Goal: Communication & Community: Answer question/provide support

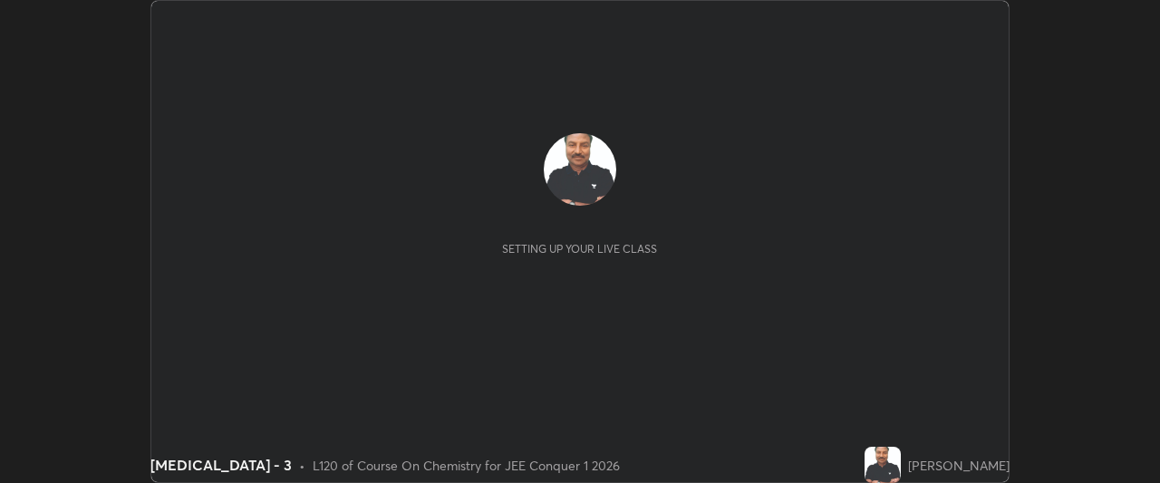
scroll to position [483, 1159]
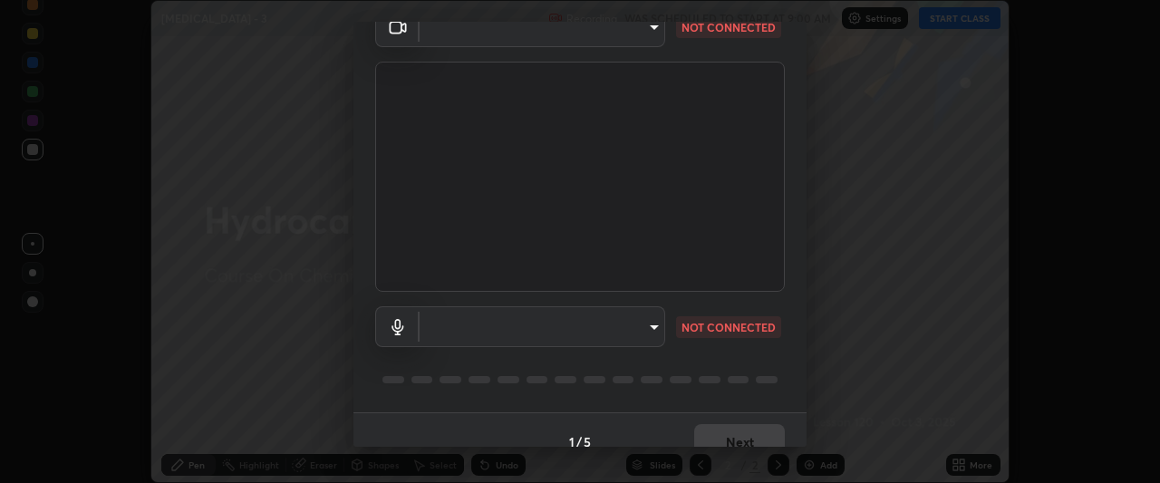
type input "5b0ce39d11be3a435715daab6ad7fa25508616855f5d18a60cdf0faa8df0ce2b"
type input "default"
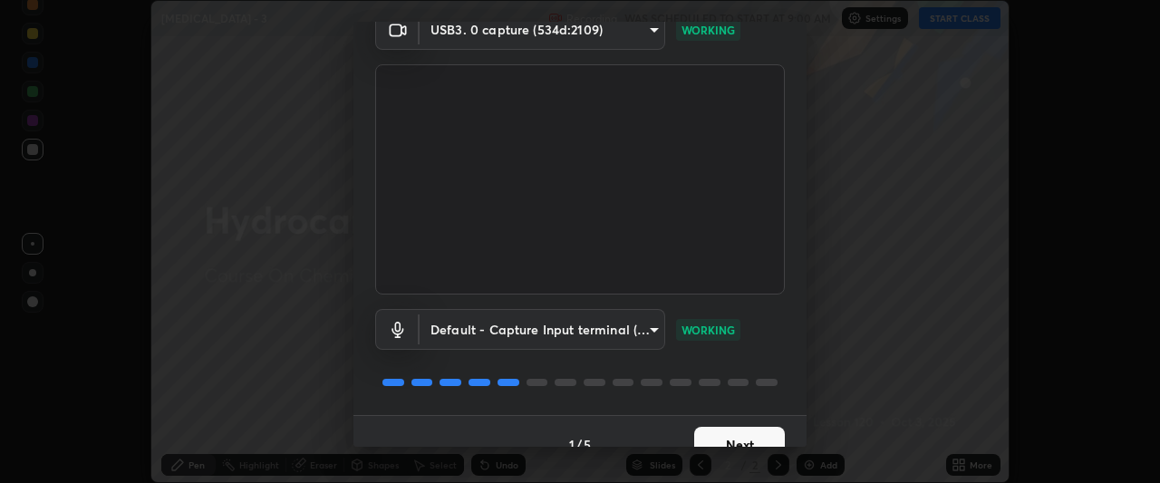
scroll to position [88, 0]
click at [734, 435] on button "Next" at bounding box center [739, 442] width 91 height 36
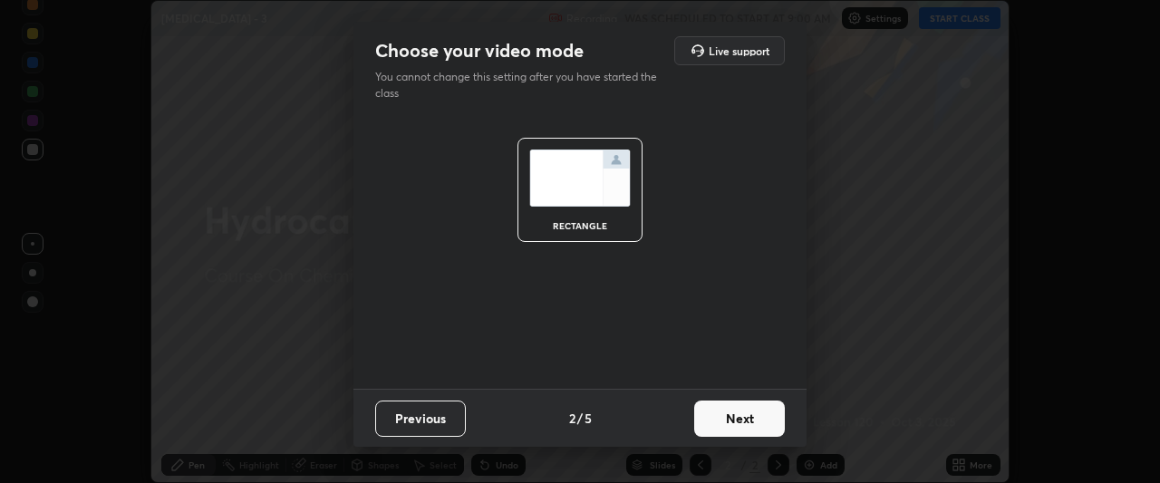
click at [742, 425] on button "Next" at bounding box center [739, 419] width 91 height 36
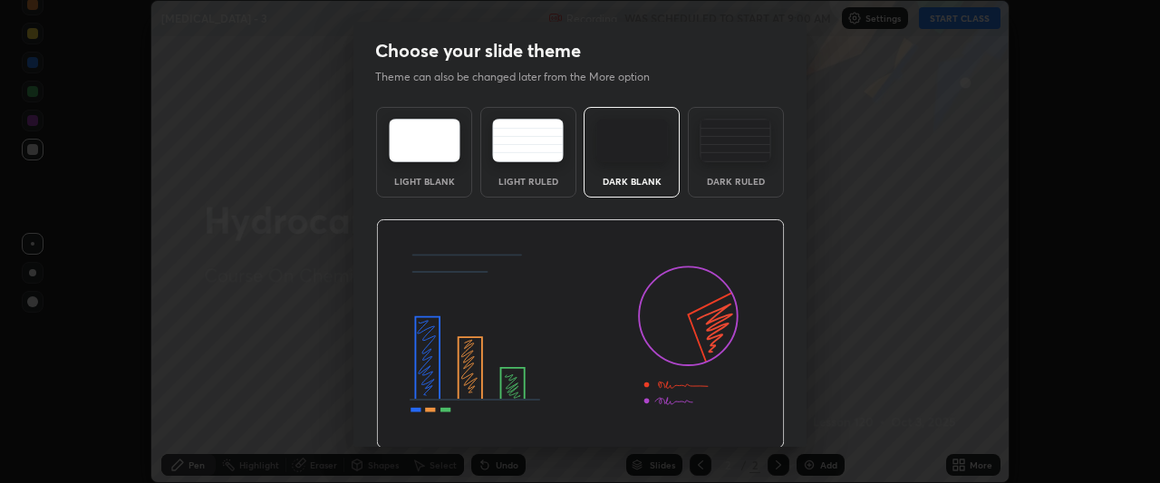
click at [737, 424] on img at bounding box center [580, 334] width 409 height 230
click at [736, 422] on img at bounding box center [580, 334] width 409 height 230
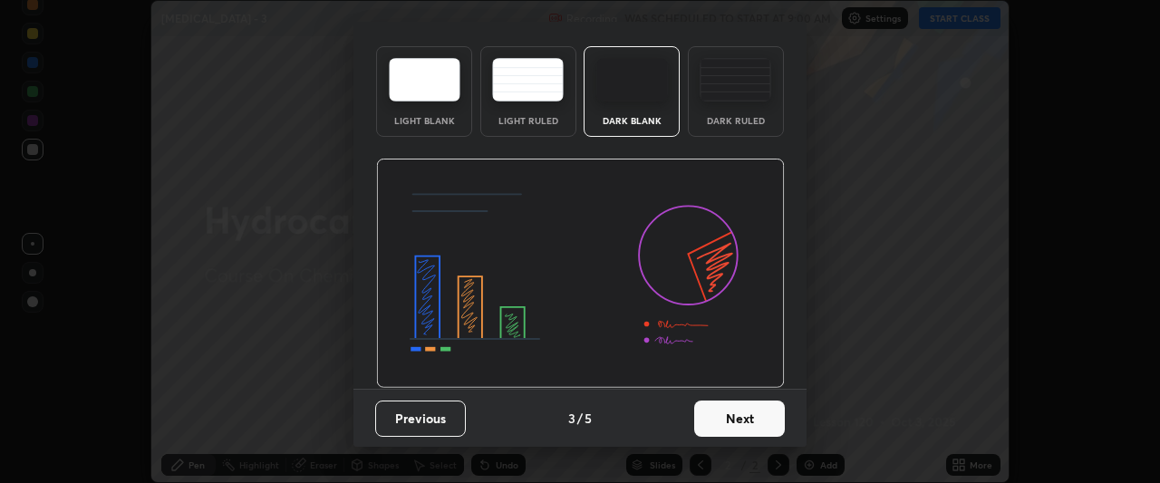
click at [732, 422] on button "Next" at bounding box center [739, 419] width 91 height 36
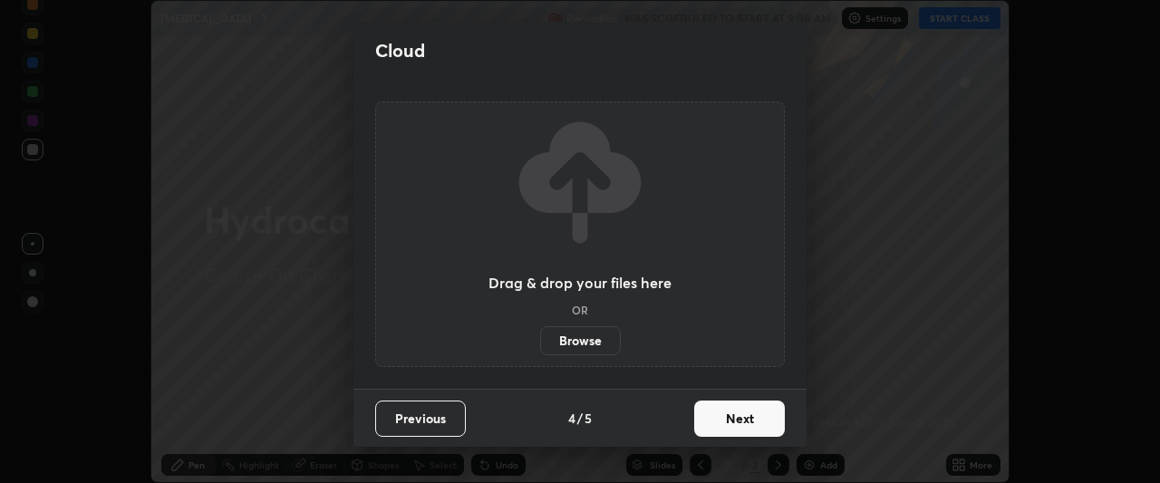
scroll to position [0, 0]
click at [725, 421] on button "Next" at bounding box center [739, 419] width 91 height 36
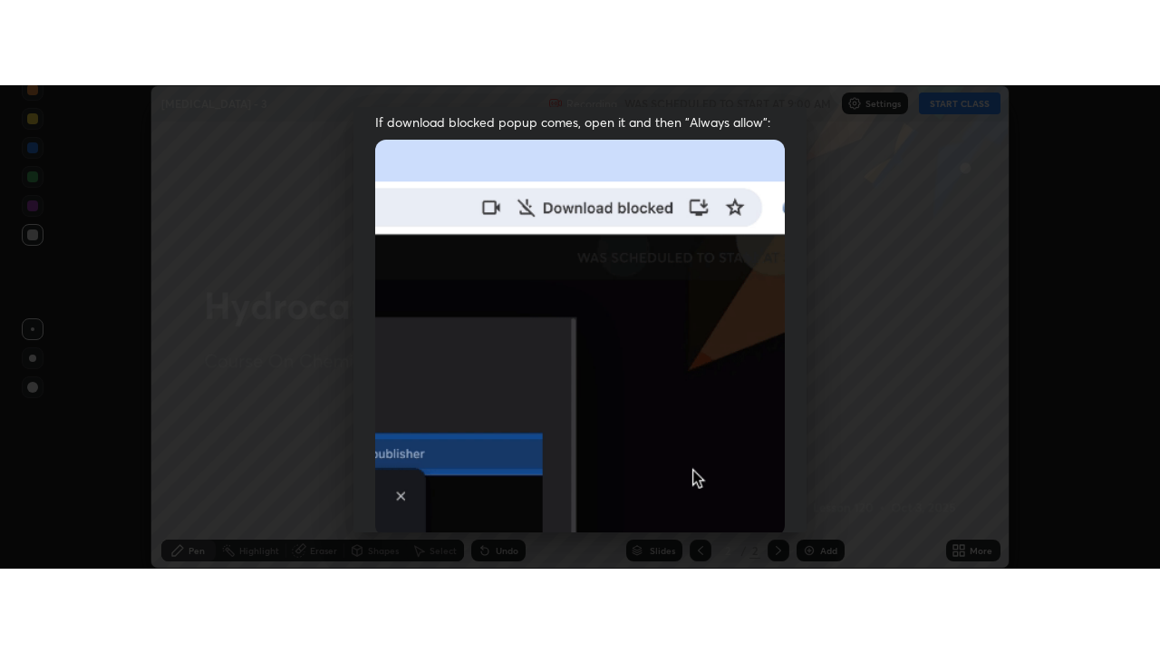
scroll to position [474, 0]
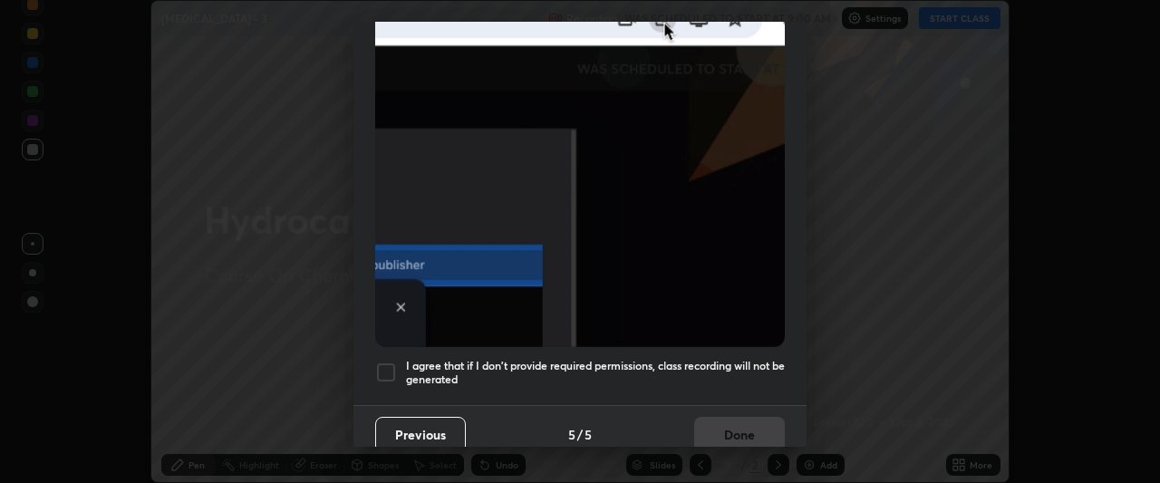
click at [383, 362] on div at bounding box center [386, 373] width 22 height 22
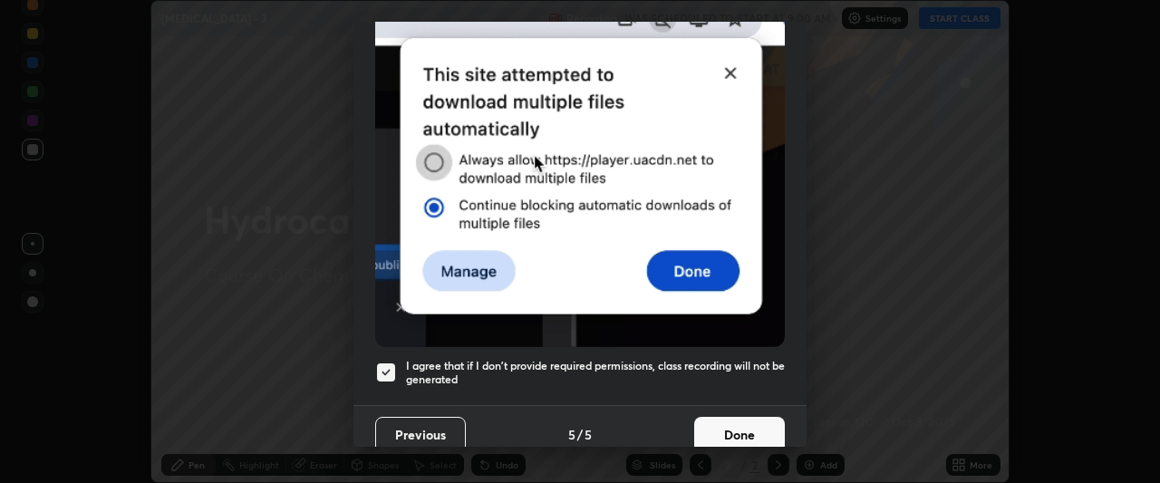
click at [737, 417] on button "Done" at bounding box center [739, 435] width 91 height 36
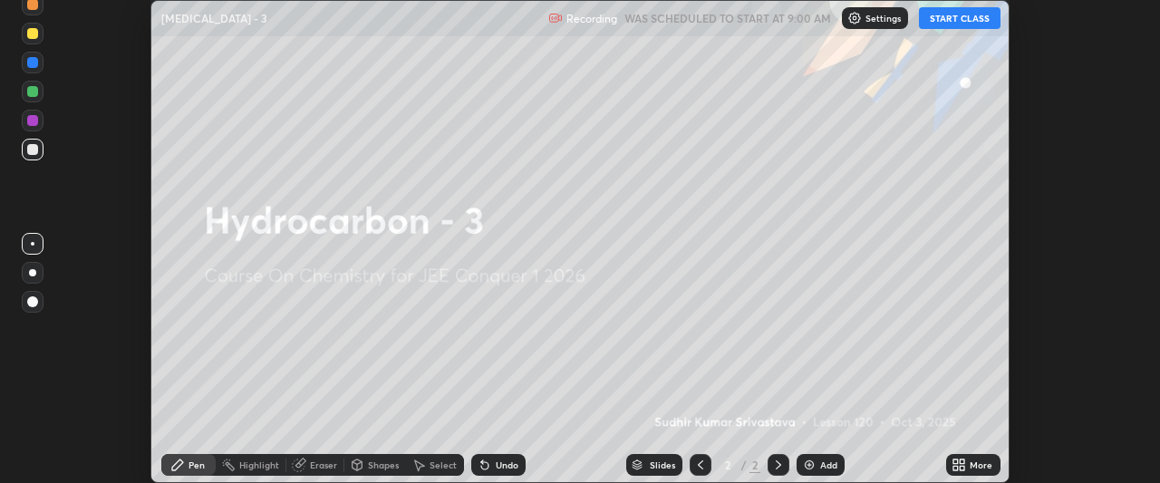
click at [946, 17] on button "START CLASS" at bounding box center [960, 18] width 82 height 22
click at [963, 461] on icon at bounding box center [963, 462] width 5 height 5
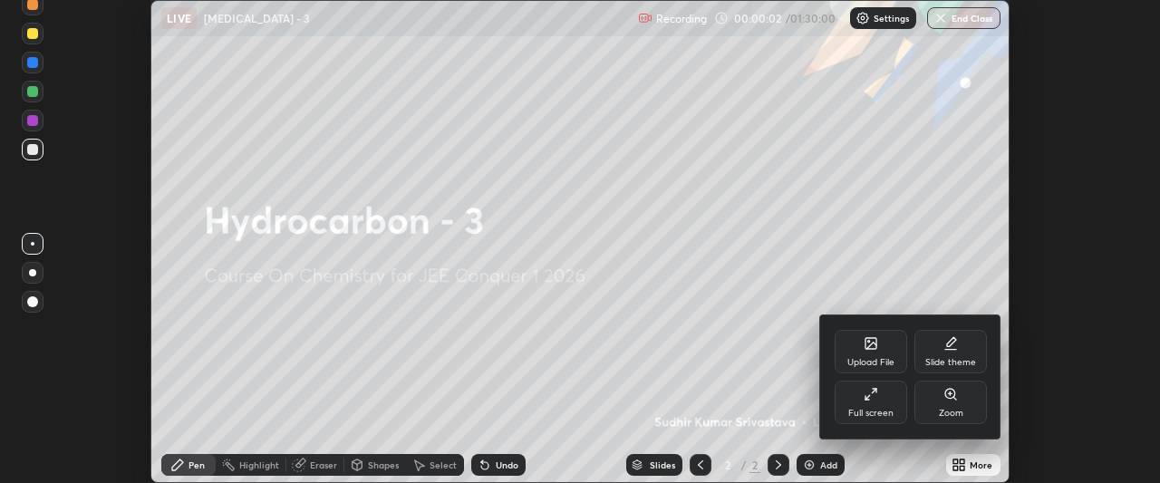
click at [873, 388] on icon at bounding box center [871, 394] width 15 height 15
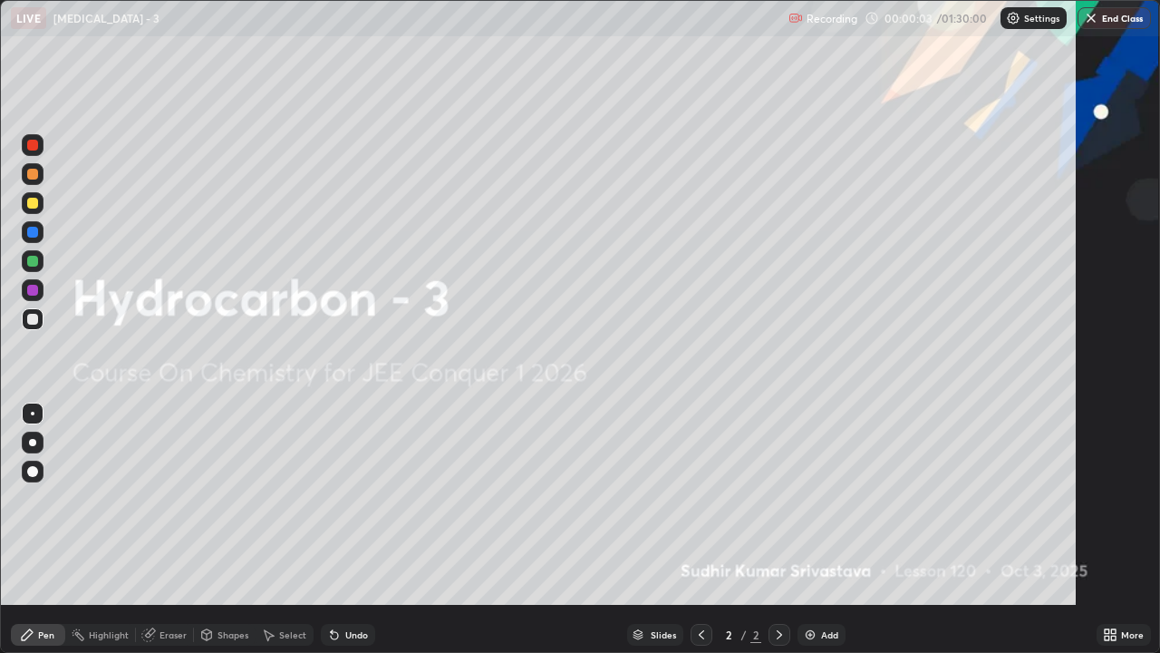
scroll to position [653, 1160]
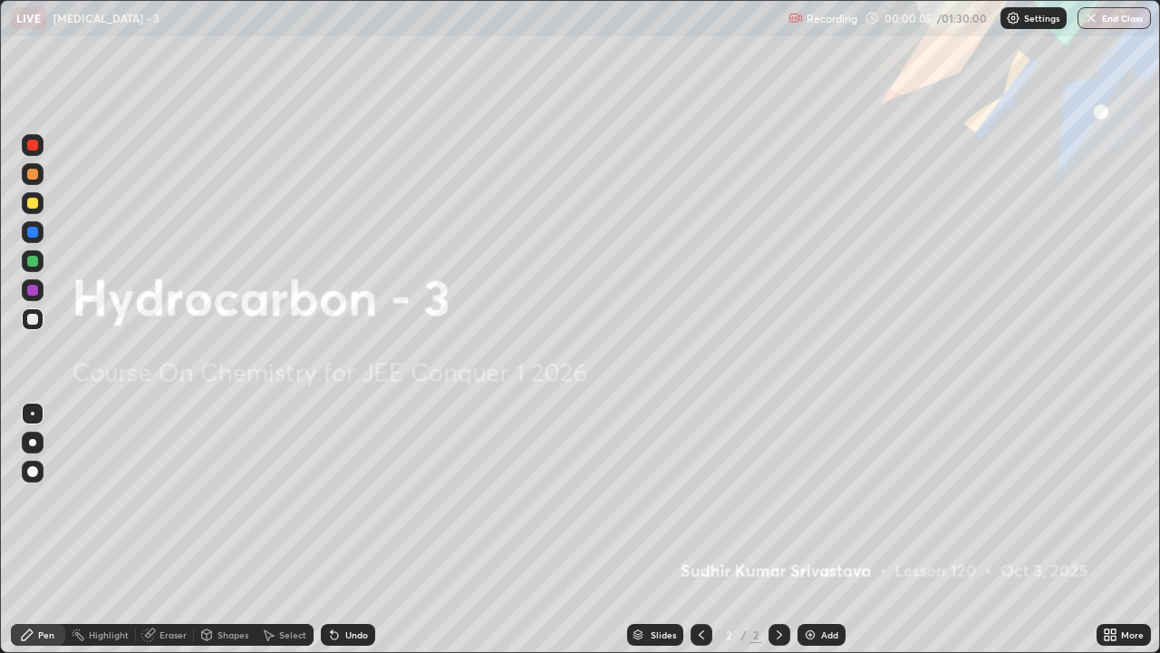
click at [819, 482] on div "Add" at bounding box center [822, 635] width 48 height 22
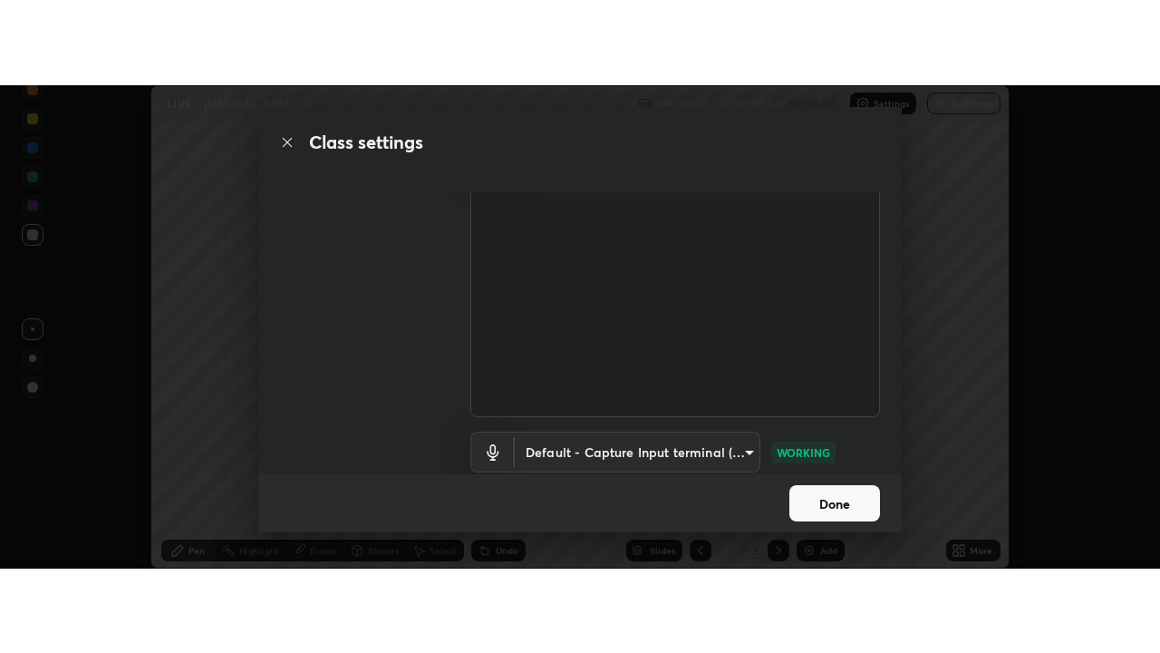
scroll to position [68, 0]
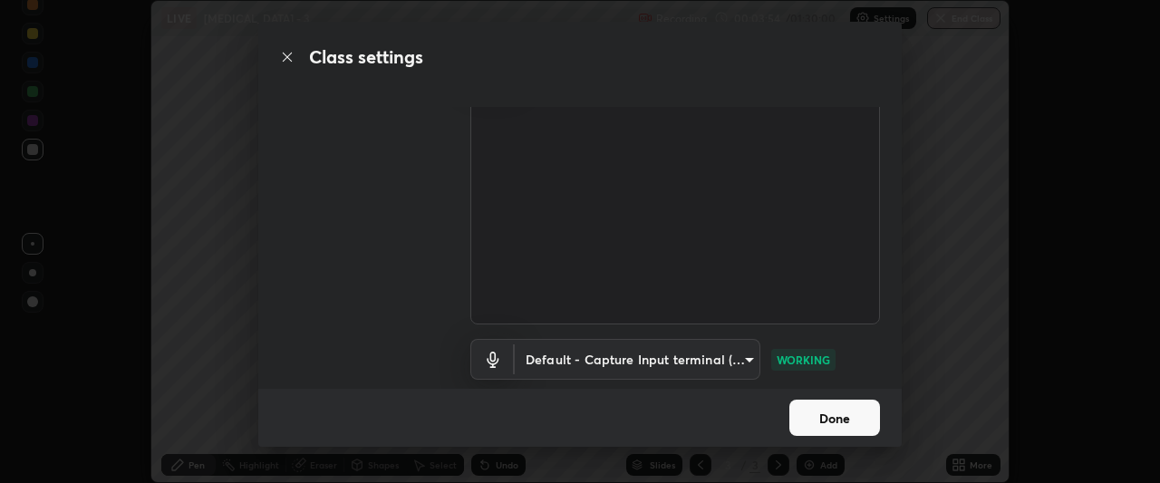
click at [831, 422] on button "Done" at bounding box center [834, 418] width 91 height 36
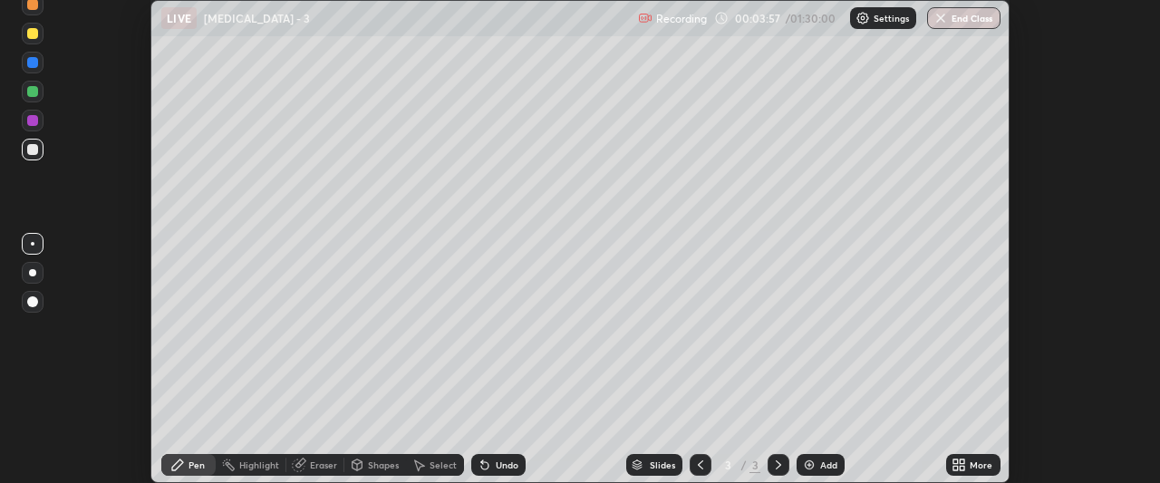
click at [958, 461] on icon at bounding box center [956, 462] width 5 height 5
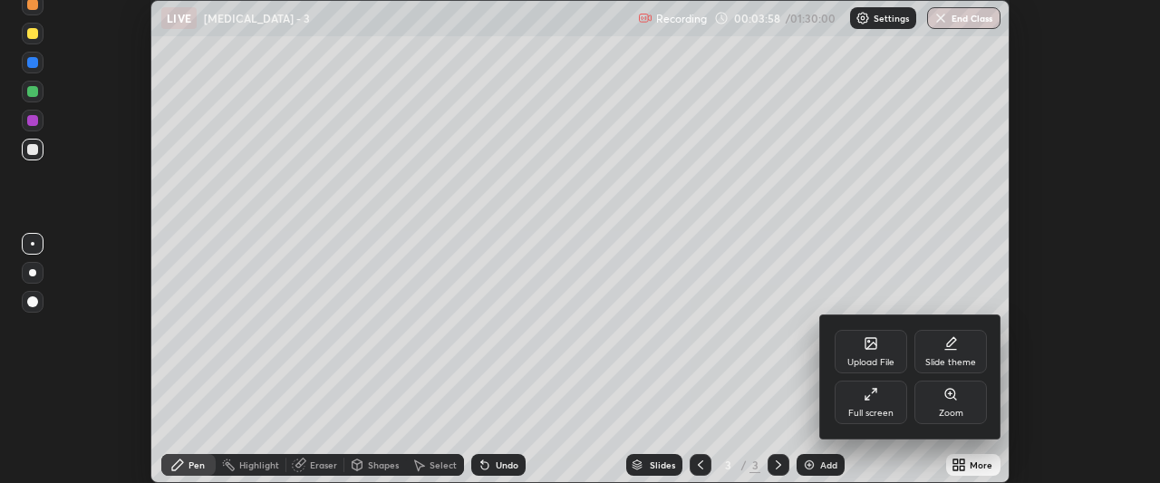
click at [874, 391] on icon at bounding box center [874, 391] width 5 height 5
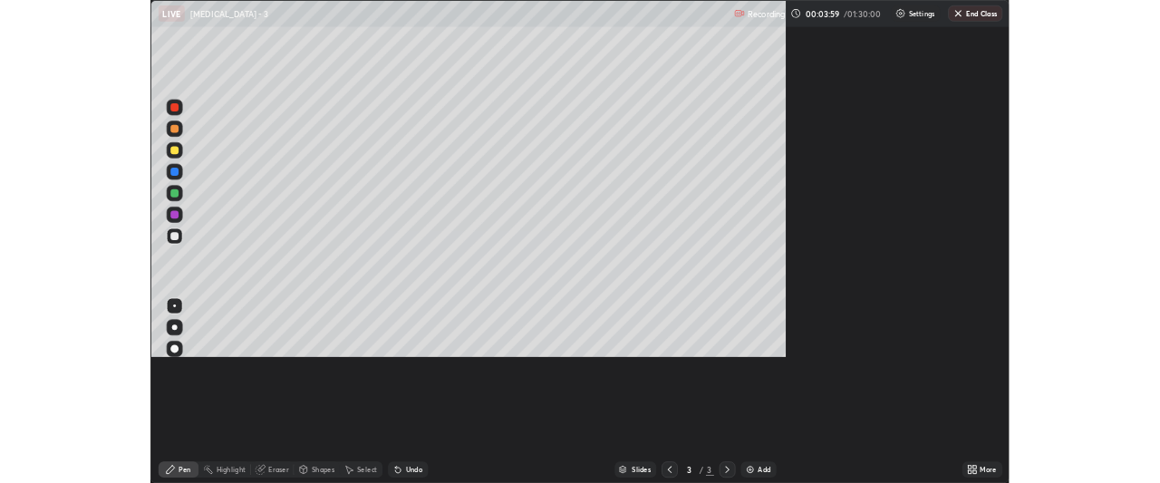
scroll to position [653, 1160]
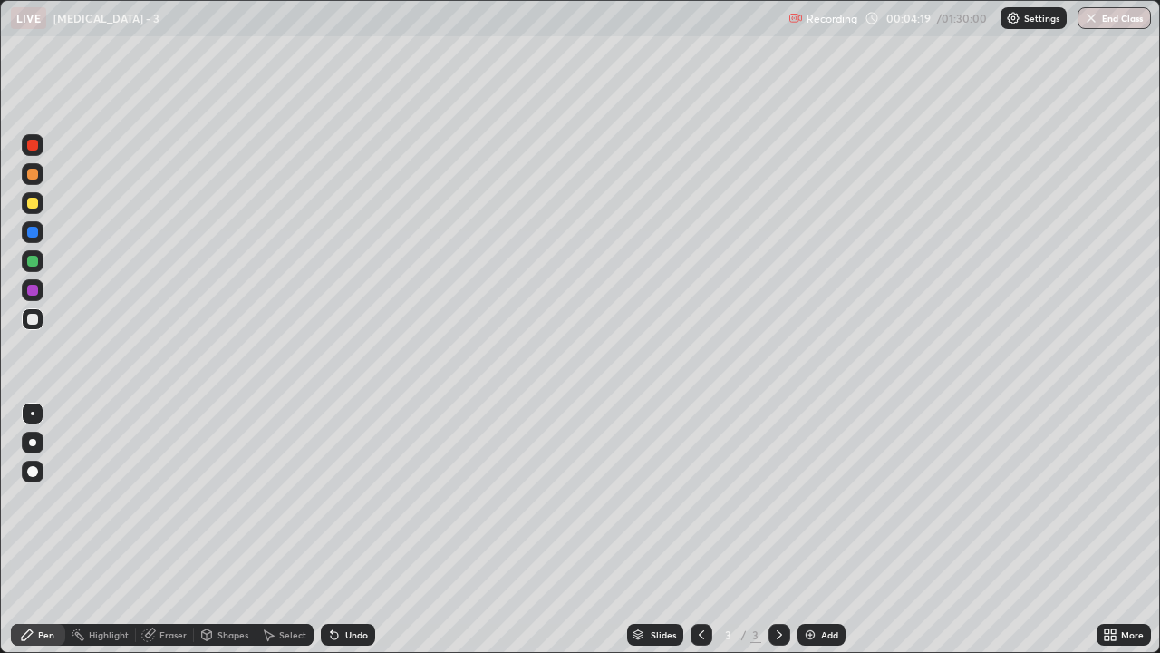
click at [168, 482] on div "Eraser" at bounding box center [173, 634] width 27 height 9
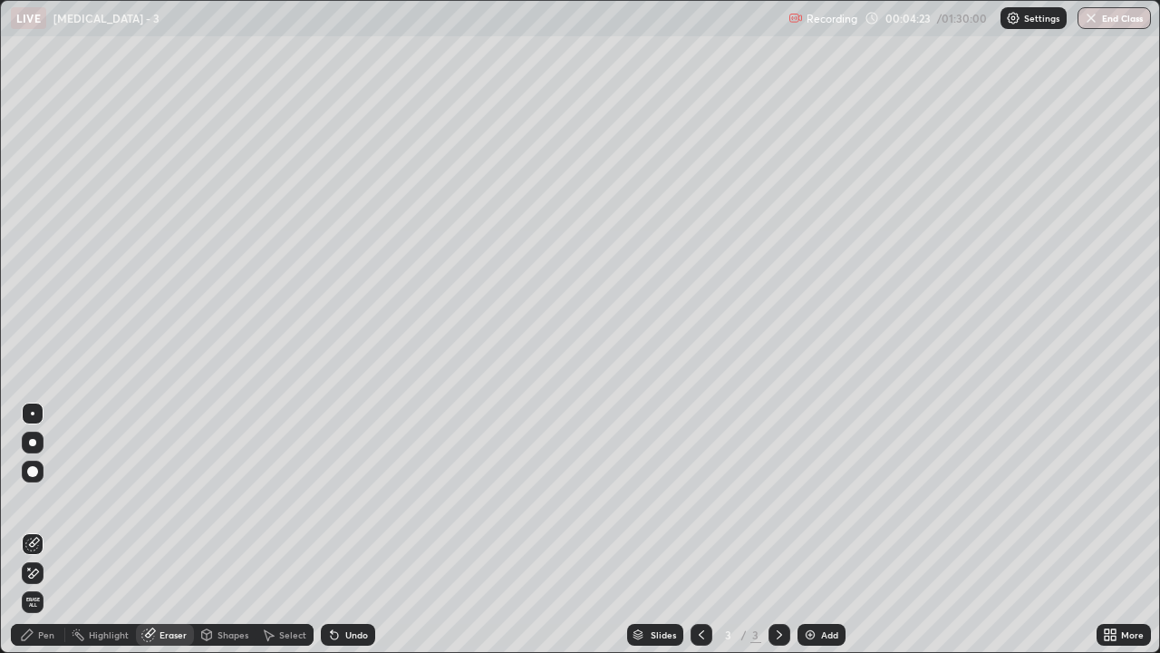
click at [48, 482] on div "Pen" at bounding box center [46, 634] width 16 height 9
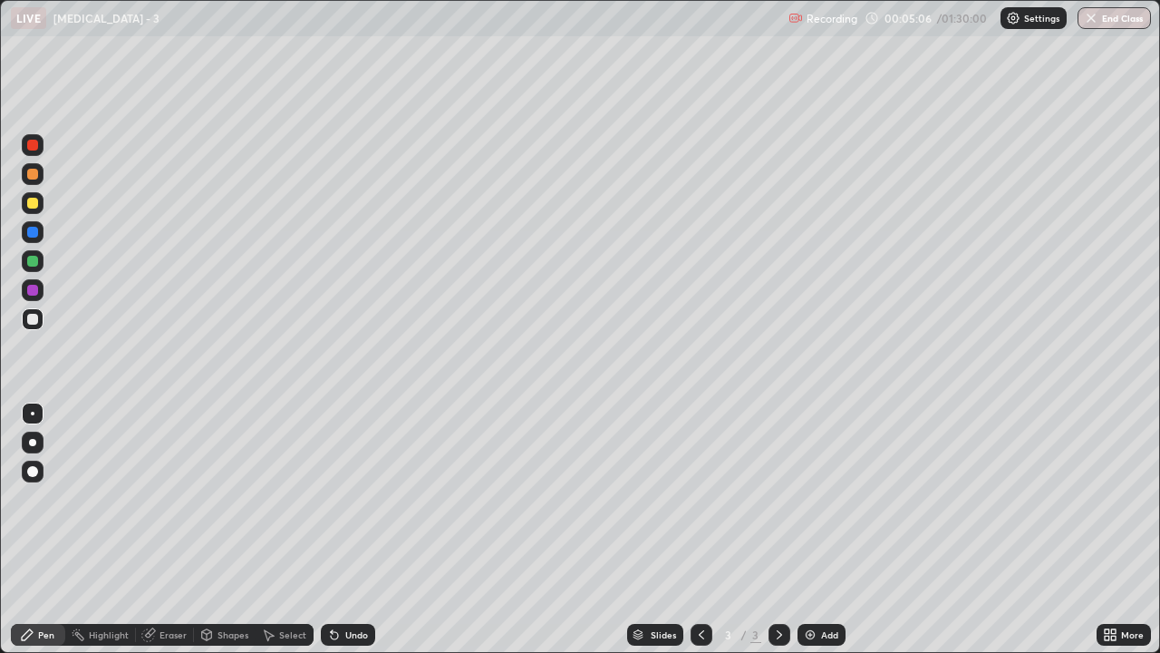
click at [100, 482] on div "Highlight" at bounding box center [109, 634] width 40 height 9
click at [175, 482] on div "Eraser" at bounding box center [173, 634] width 27 height 9
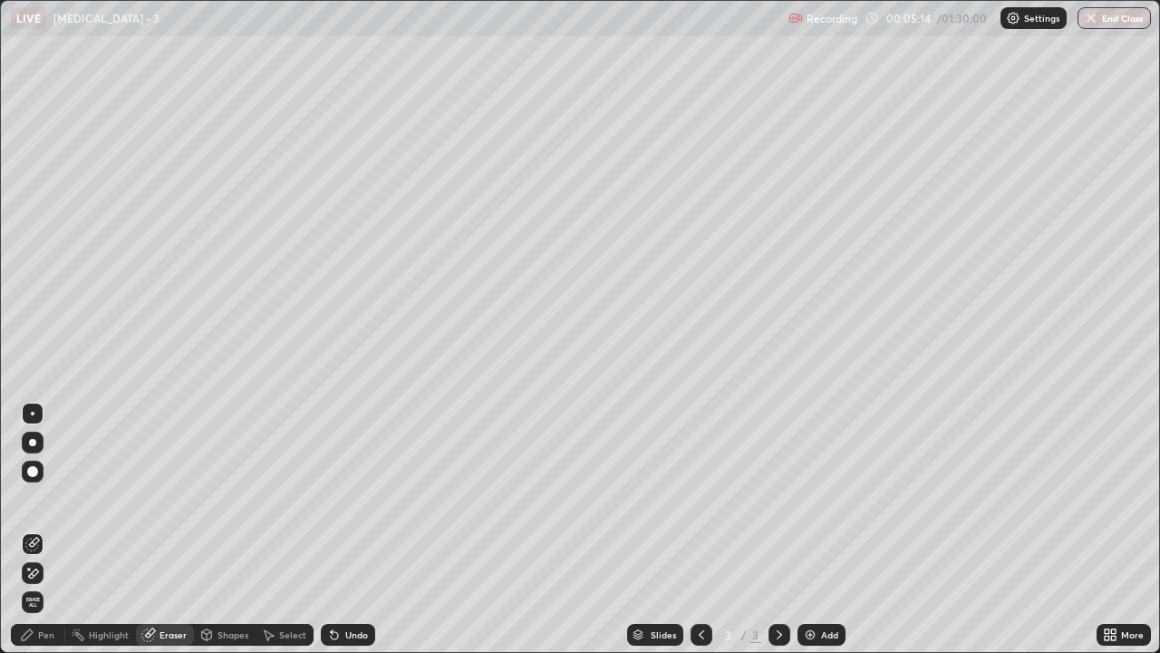
click at [56, 482] on div "Pen" at bounding box center [38, 635] width 54 height 22
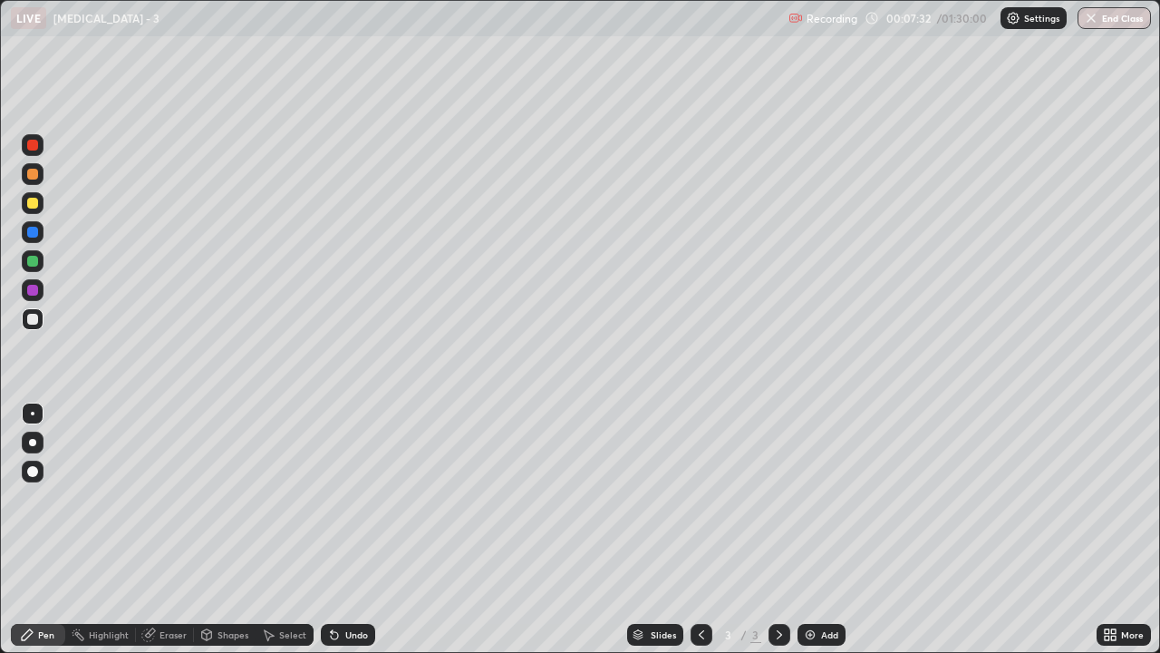
click at [834, 482] on div "Add" at bounding box center [822, 635] width 48 height 22
click at [175, 482] on div "Eraser" at bounding box center [173, 634] width 27 height 9
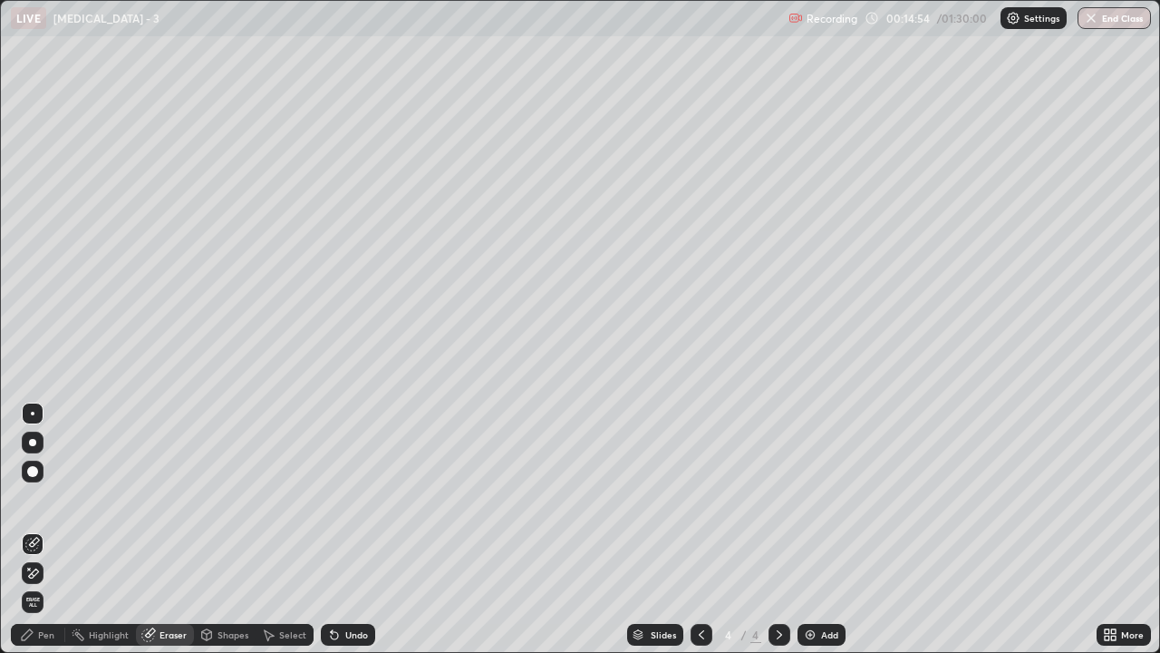
click at [48, 482] on div "Pen" at bounding box center [38, 635] width 54 height 22
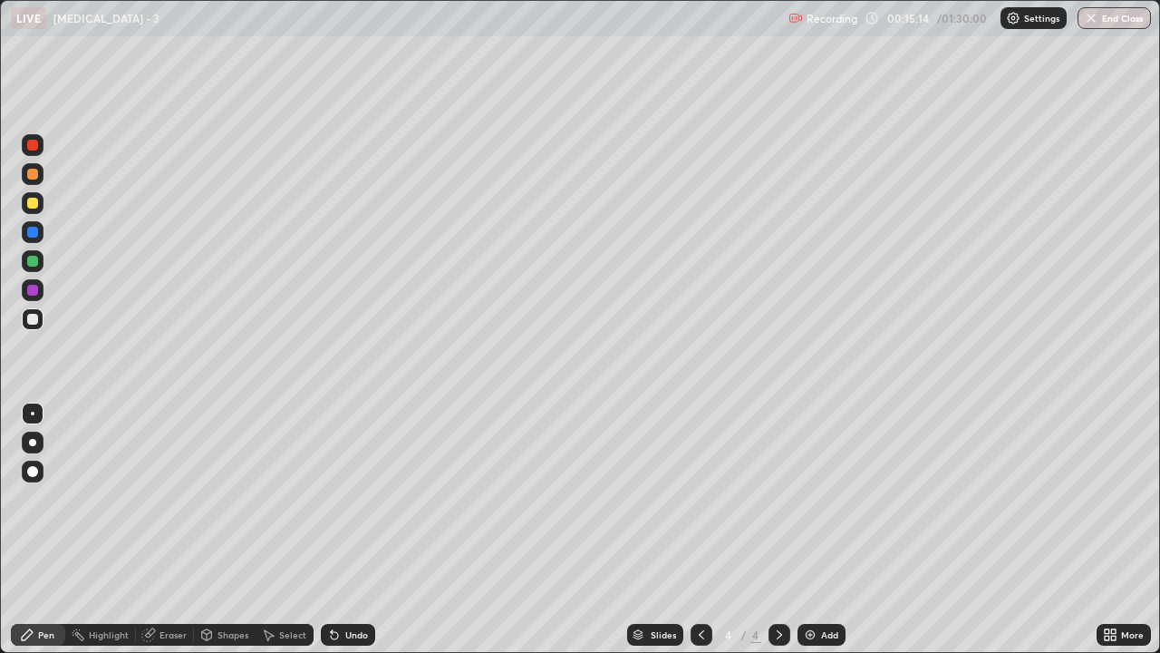
click at [177, 482] on div "Eraser" at bounding box center [165, 635] width 58 height 22
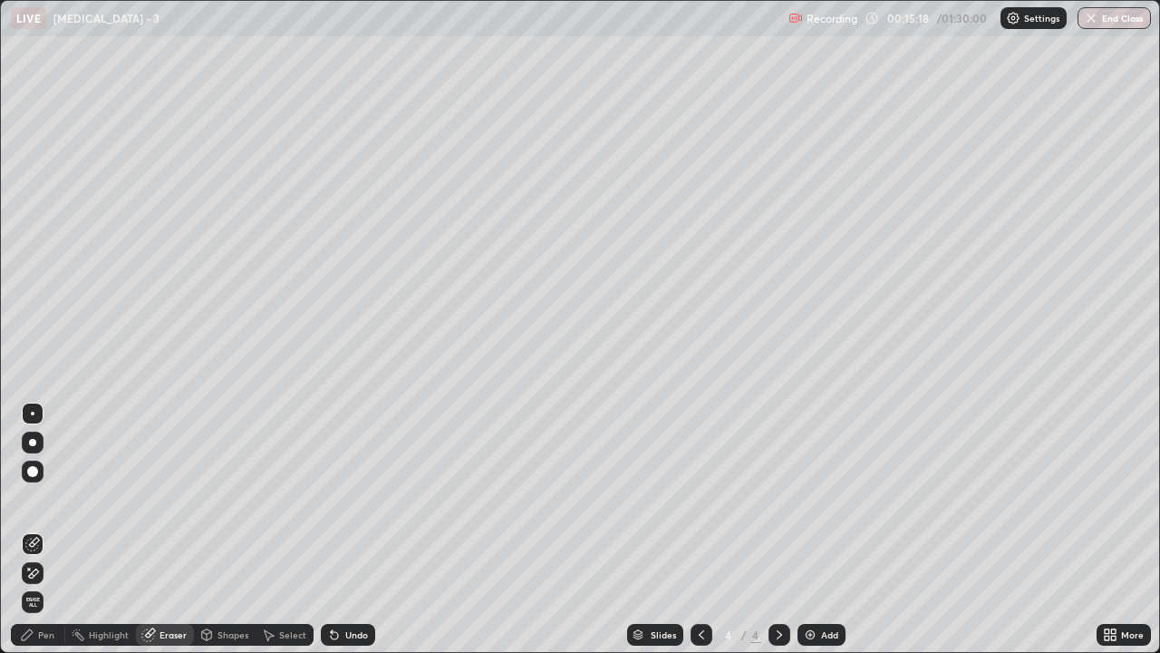
click at [47, 482] on div "Pen" at bounding box center [46, 634] width 16 height 9
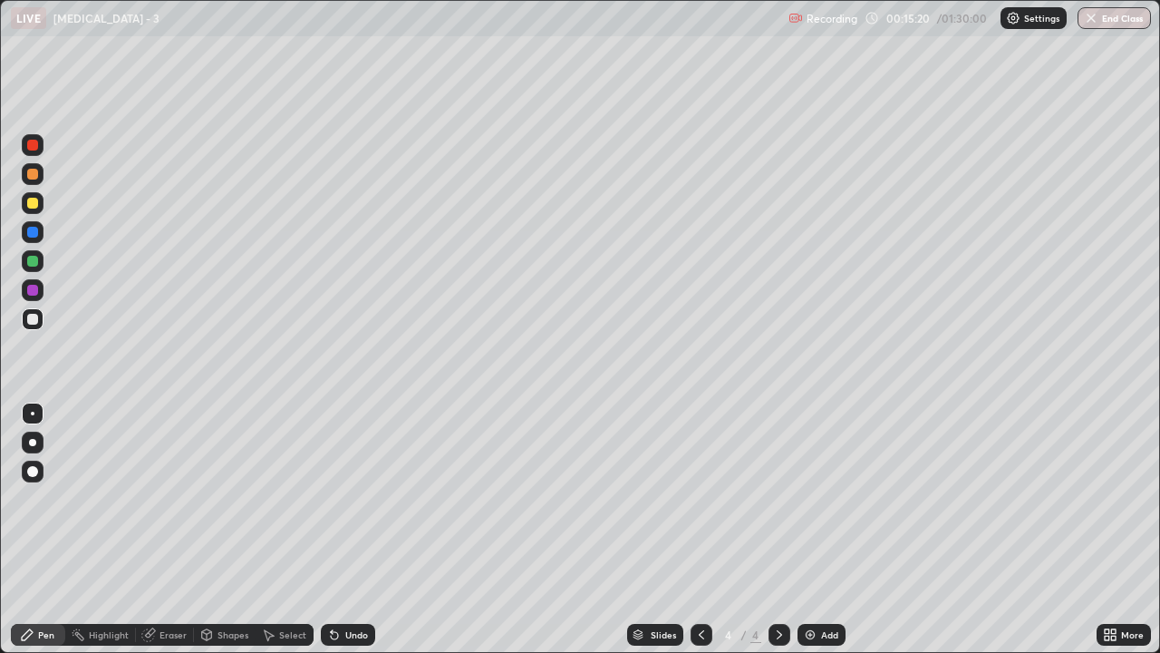
click at [46, 482] on div "Pen" at bounding box center [46, 634] width 16 height 9
click at [180, 482] on div "Eraser" at bounding box center [165, 635] width 58 height 22
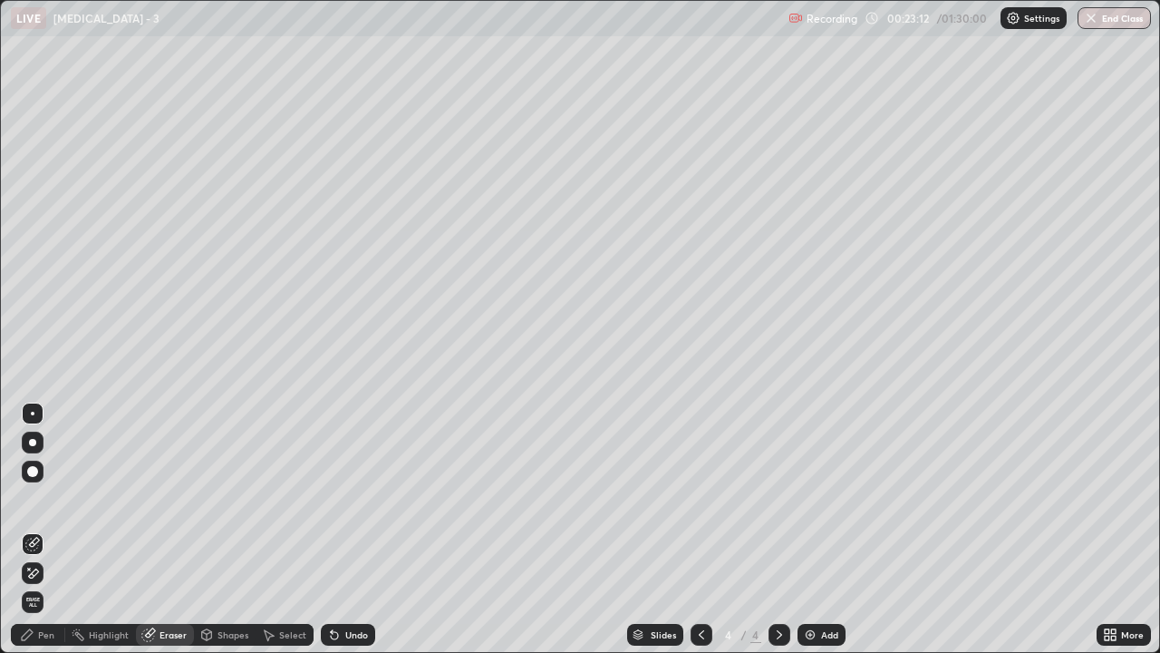
click at [821, 482] on div "Add" at bounding box center [829, 634] width 17 height 9
click at [50, 482] on div "Pen" at bounding box center [46, 634] width 16 height 9
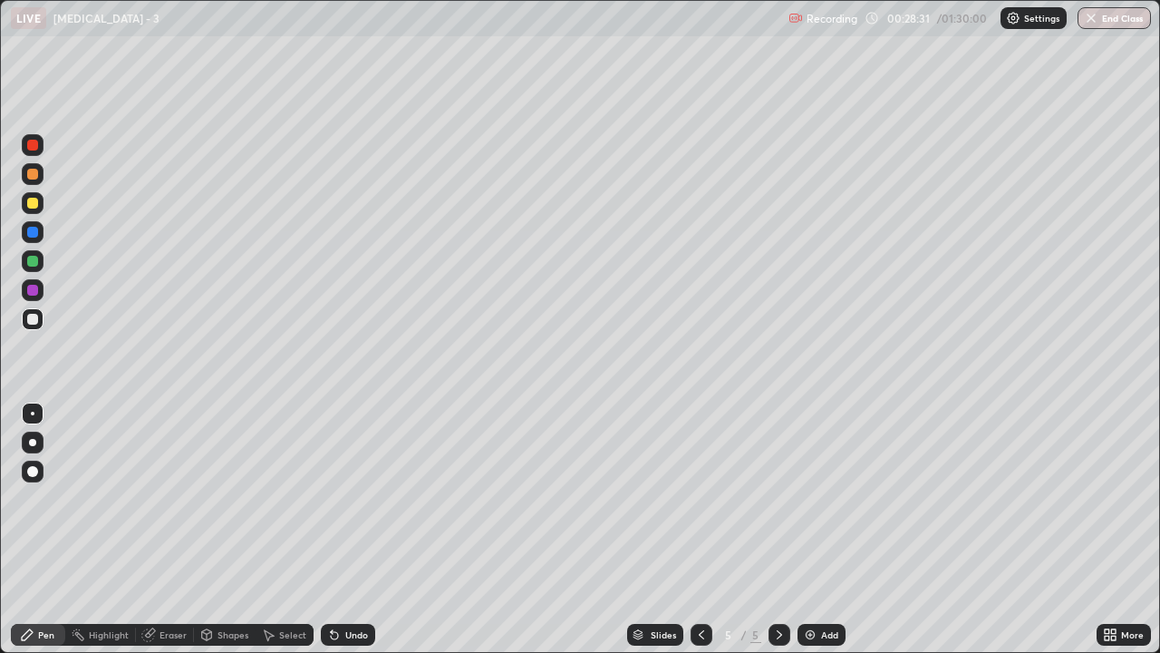
click at [170, 482] on div "Eraser" at bounding box center [173, 634] width 27 height 9
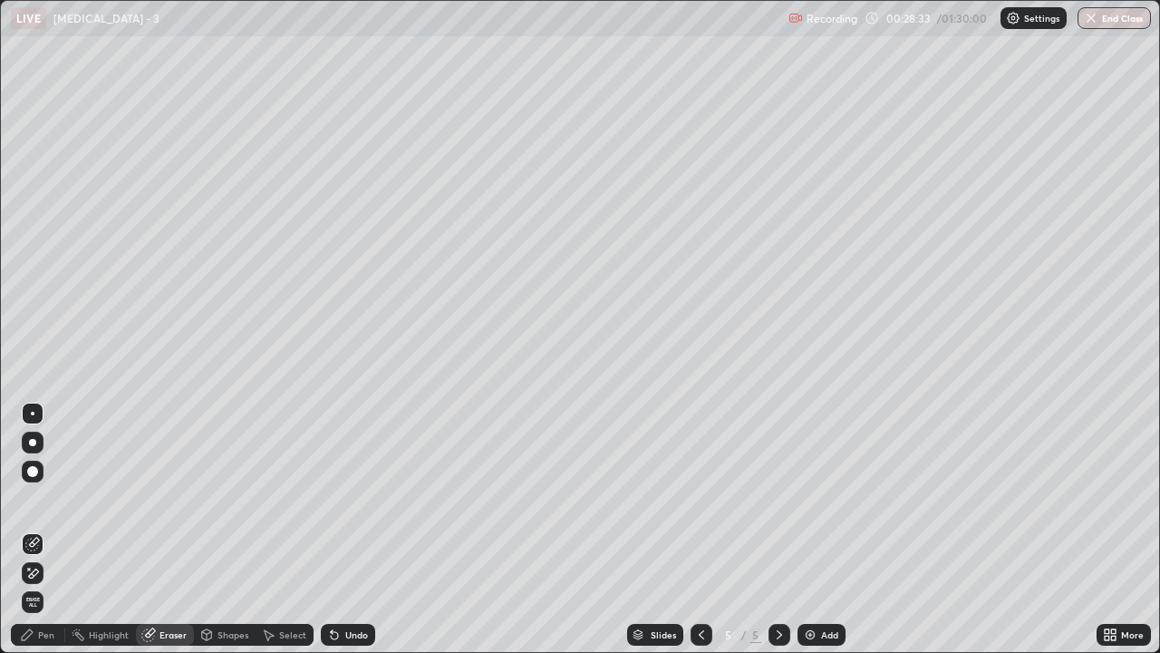
click at [51, 482] on div "Pen" at bounding box center [46, 634] width 16 height 9
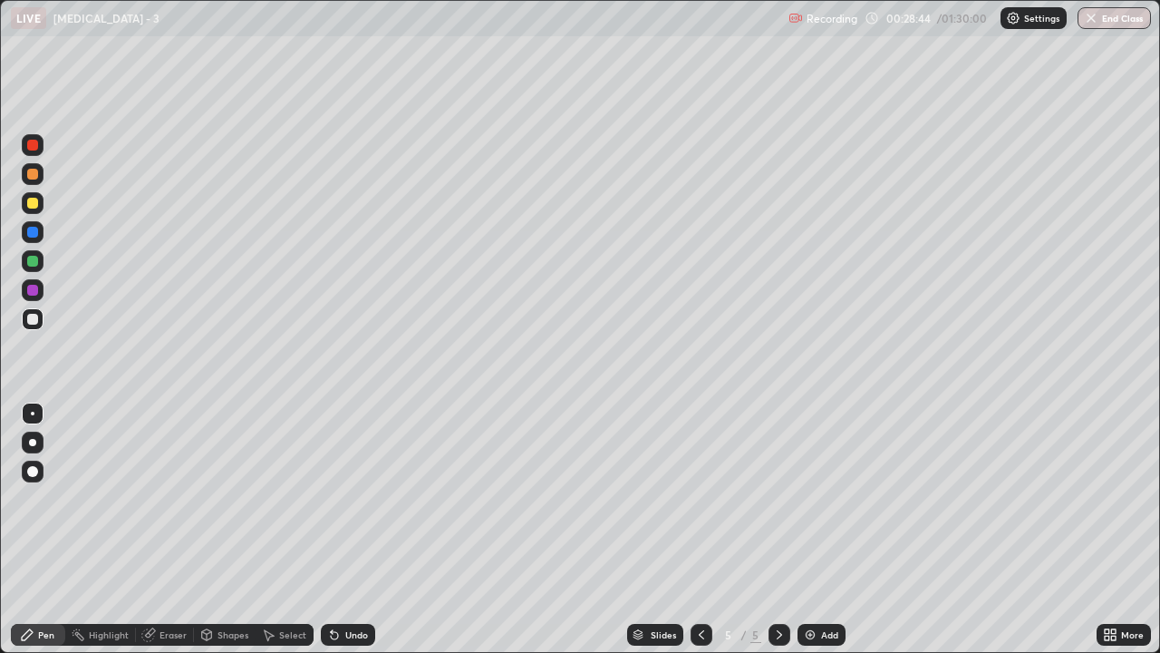
click at [50, 482] on div "Pen" at bounding box center [46, 634] width 16 height 9
click at [170, 482] on div "Eraser" at bounding box center [165, 635] width 58 height 22
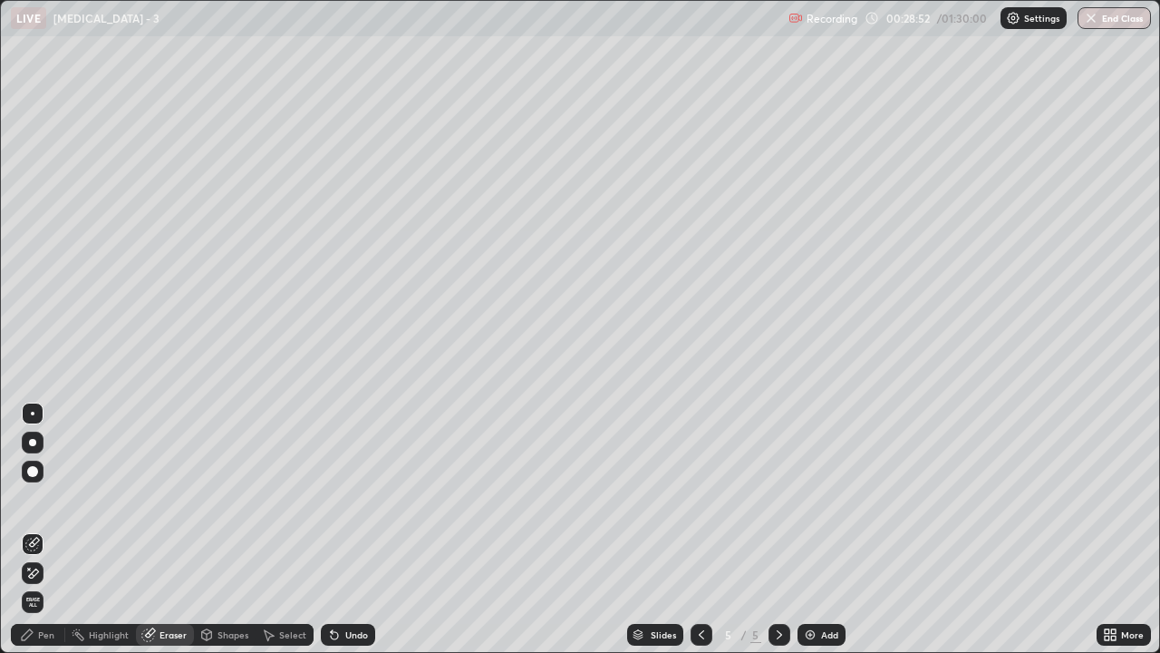
click at [45, 482] on div "Pen" at bounding box center [46, 634] width 16 height 9
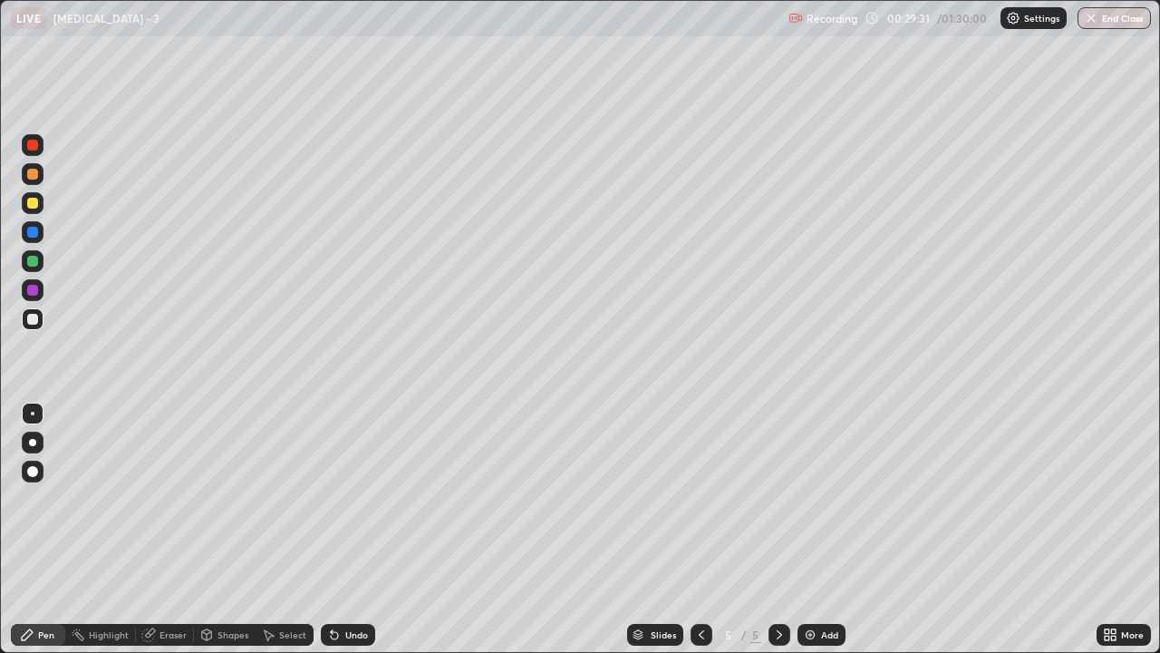
click at [176, 482] on div "Eraser" at bounding box center [173, 634] width 27 height 9
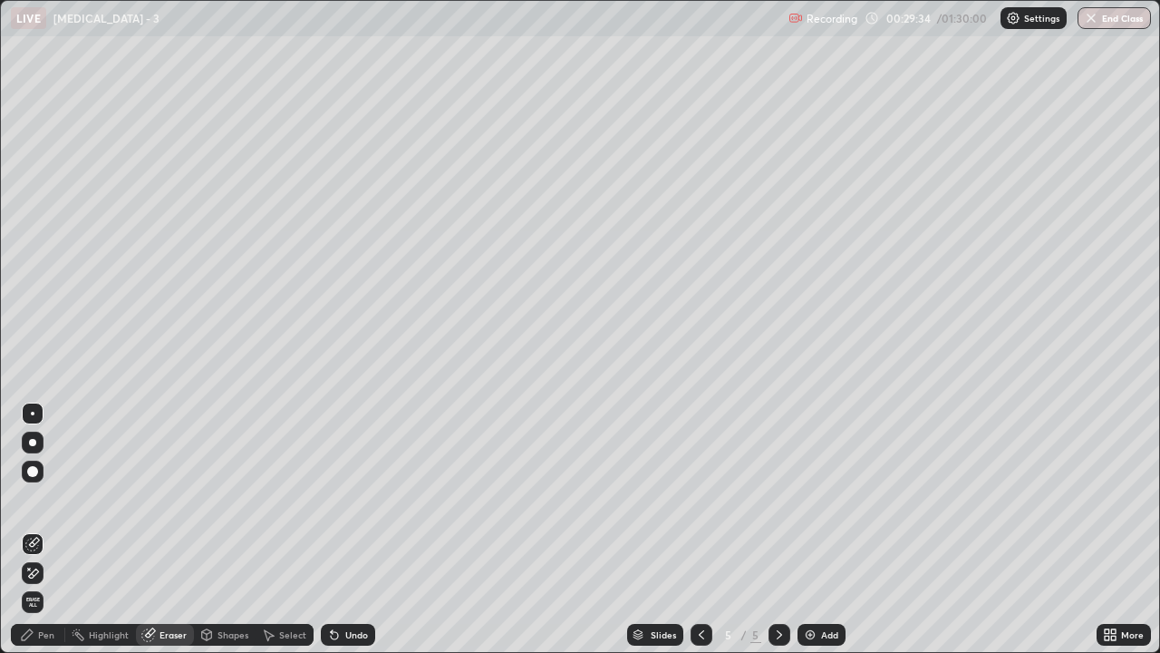
click at [49, 482] on div "Pen" at bounding box center [46, 634] width 16 height 9
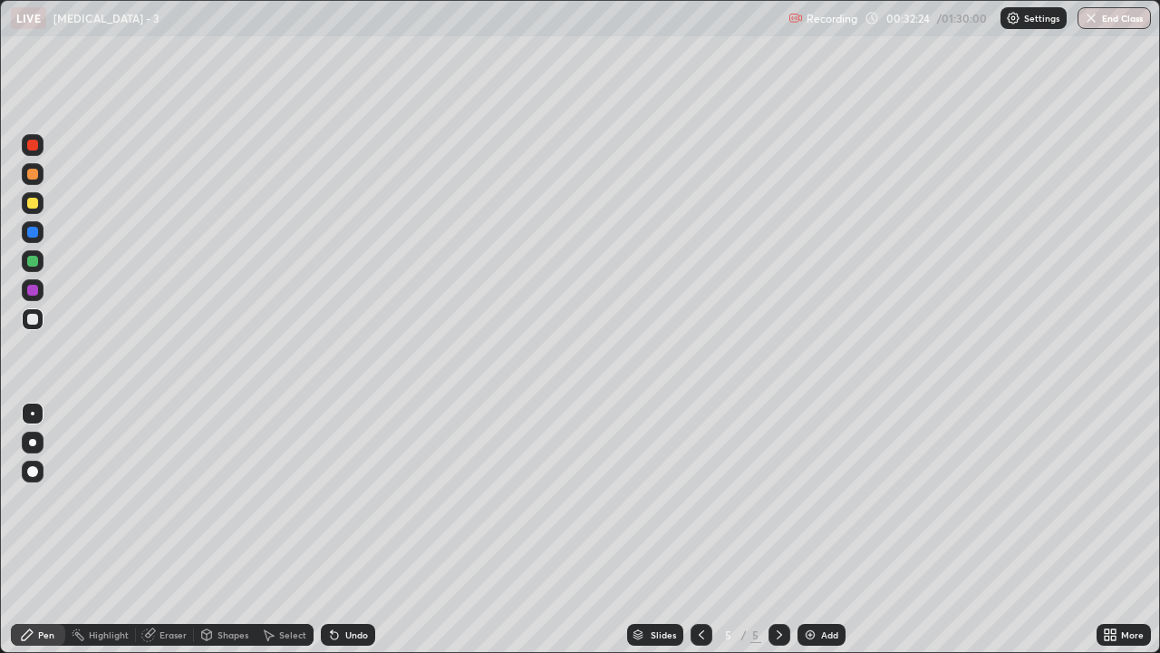
click at [828, 482] on div "Add" at bounding box center [829, 634] width 17 height 9
click at [169, 482] on div "Eraser" at bounding box center [173, 634] width 27 height 9
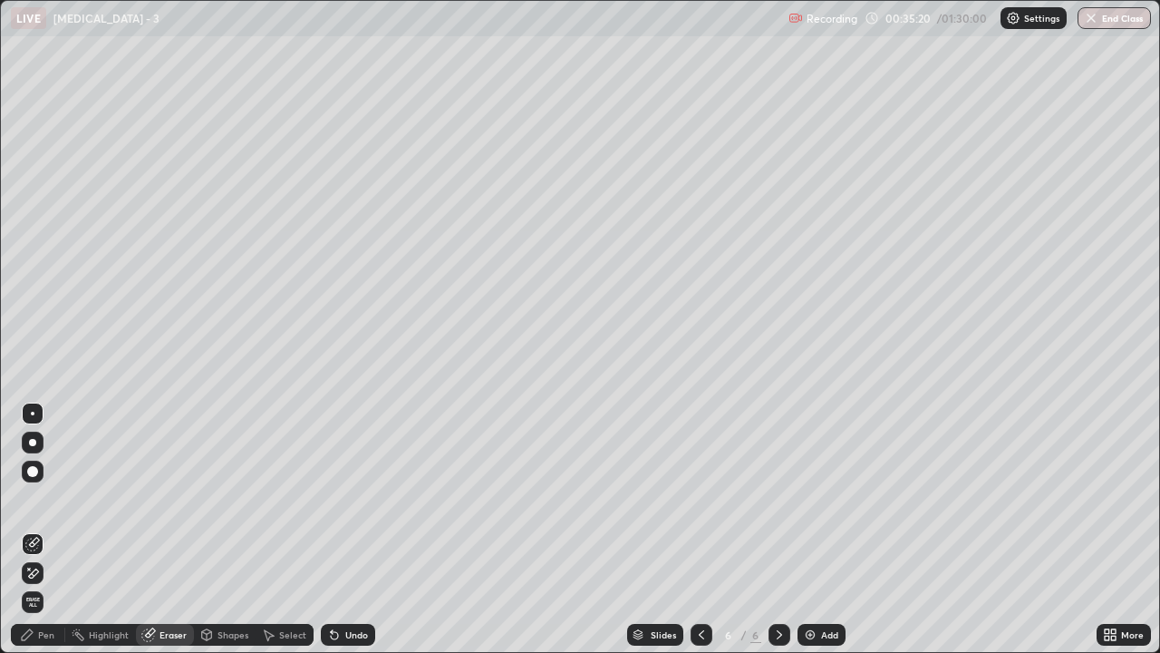
click at [169, 482] on div "Eraser" at bounding box center [173, 634] width 27 height 9
click at [48, 482] on div "Pen" at bounding box center [46, 634] width 16 height 9
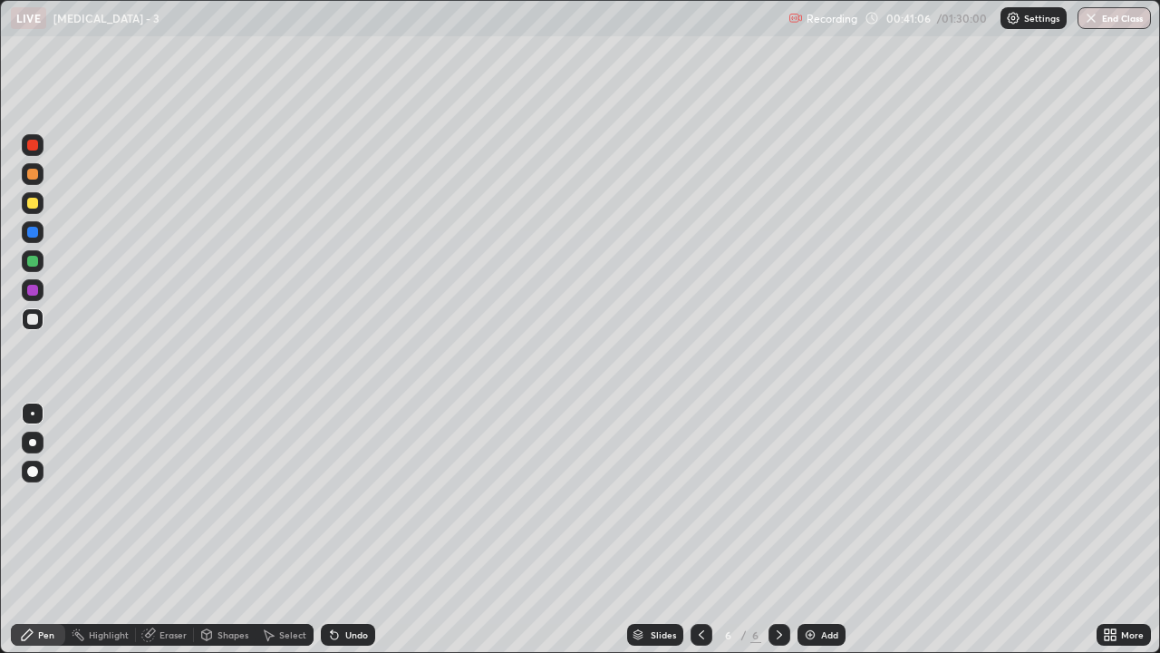
click at [824, 482] on div "Add" at bounding box center [829, 634] width 17 height 9
click at [702, 482] on icon at bounding box center [701, 634] width 15 height 15
click at [783, 482] on icon at bounding box center [779, 634] width 15 height 15
click at [177, 482] on div "Eraser" at bounding box center [173, 634] width 27 height 9
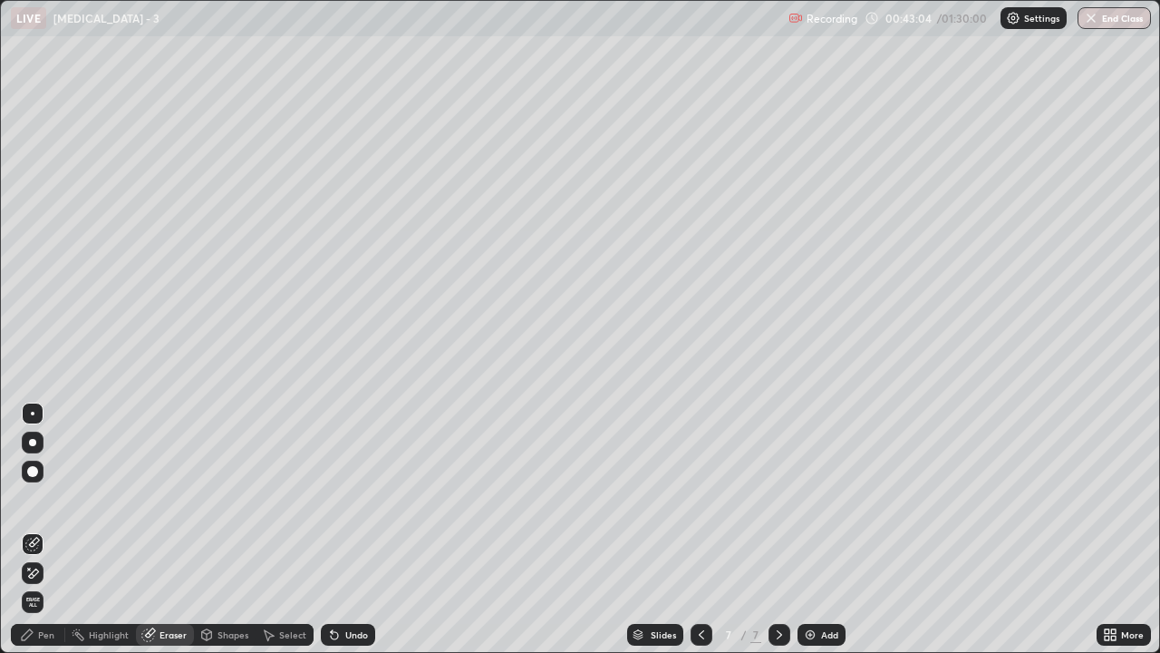
click at [46, 482] on div "Pen" at bounding box center [46, 634] width 16 height 9
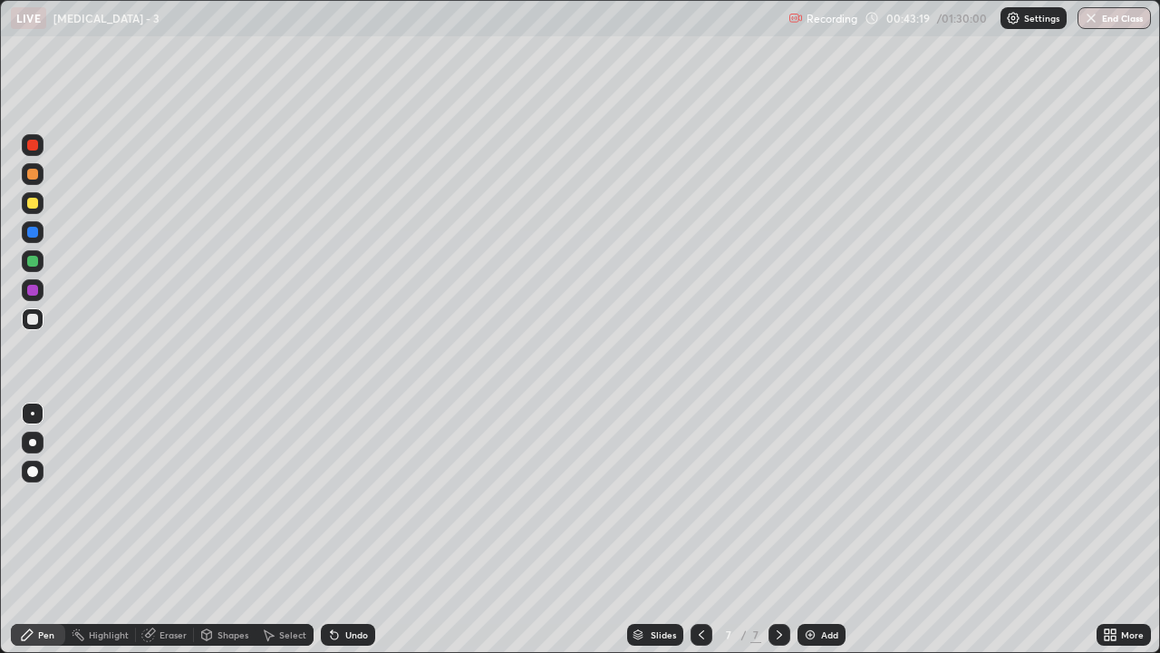
click at [173, 482] on div "Eraser" at bounding box center [173, 634] width 27 height 9
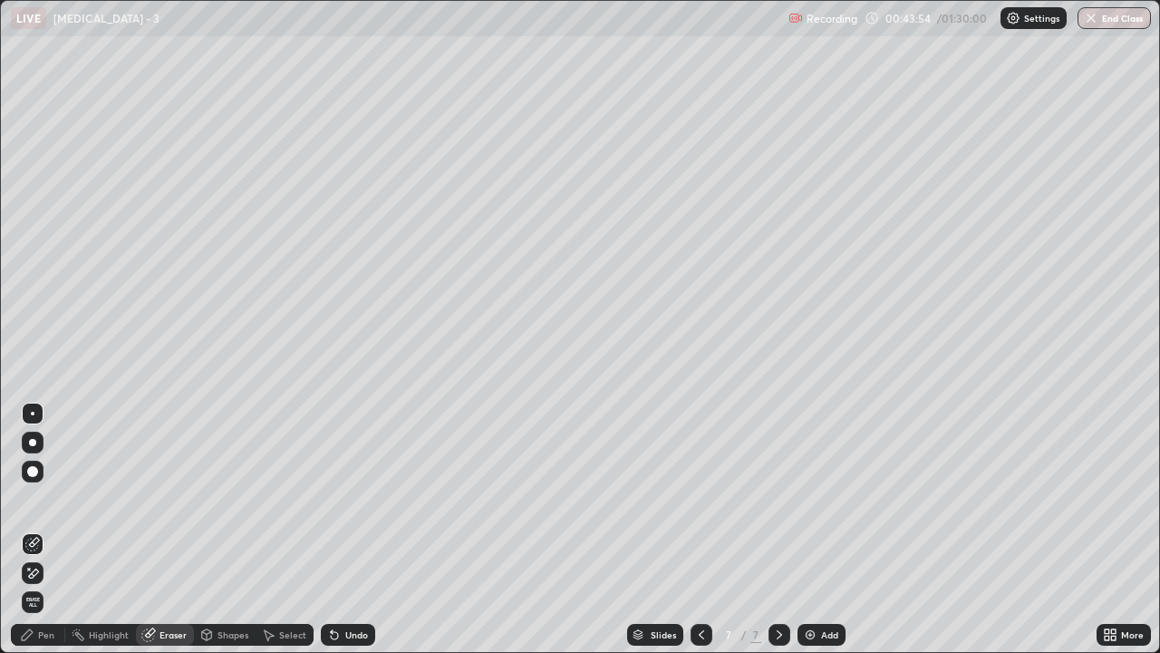
click at [828, 482] on div "Add" at bounding box center [829, 634] width 17 height 9
click at [44, 482] on div "Pen" at bounding box center [46, 634] width 16 height 9
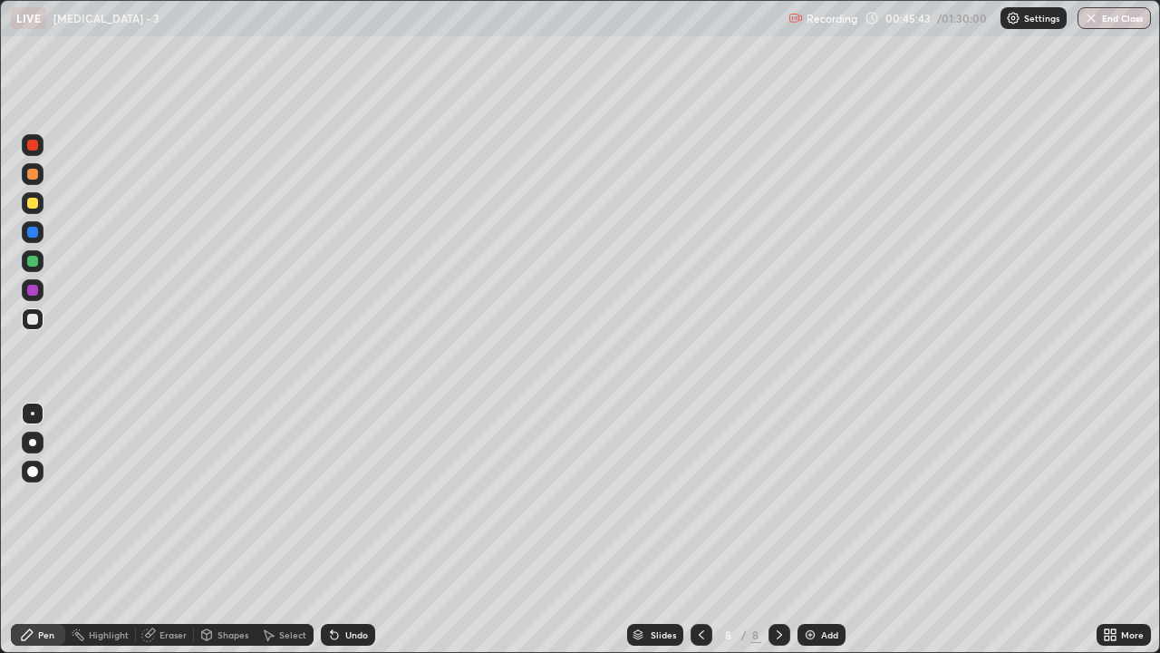
click at [179, 482] on div "Eraser" at bounding box center [165, 635] width 58 height 22
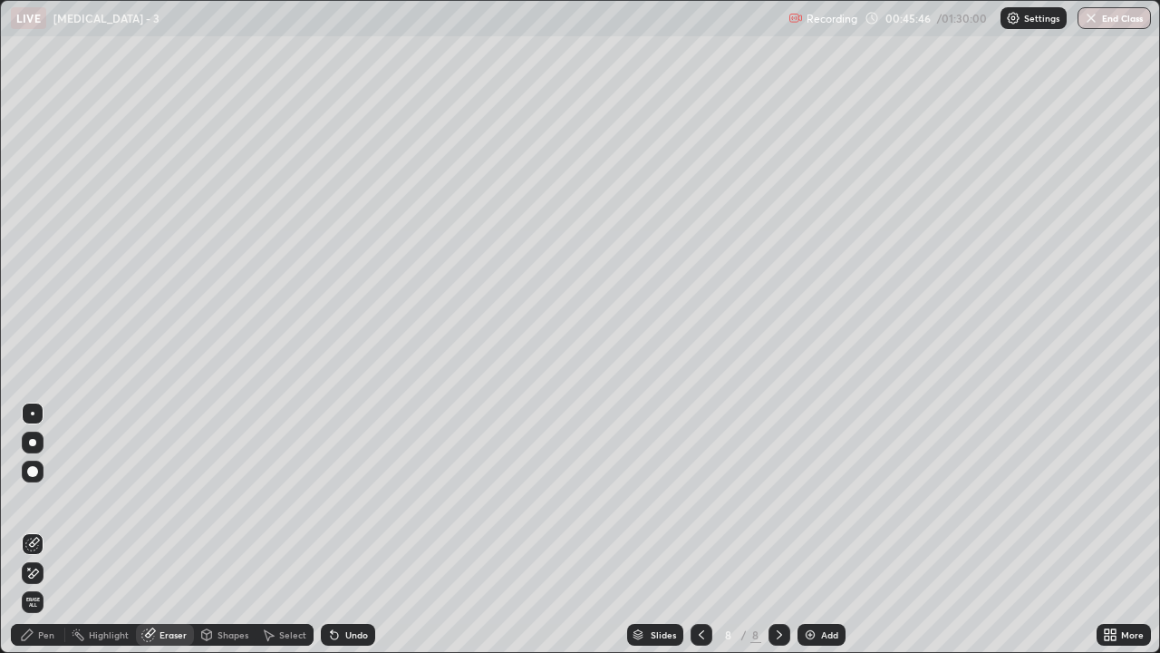
click at [59, 482] on div "Pen" at bounding box center [38, 635] width 54 height 22
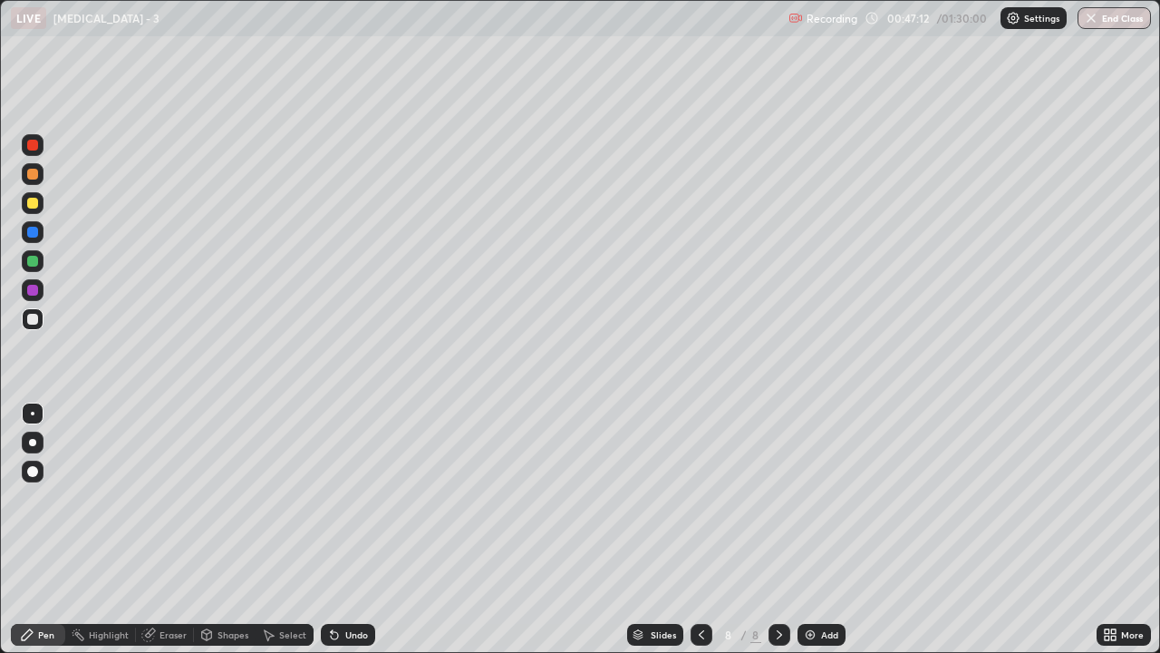
click at [837, 482] on div "Add" at bounding box center [829, 634] width 17 height 9
click at [182, 482] on div "Eraser" at bounding box center [173, 634] width 27 height 9
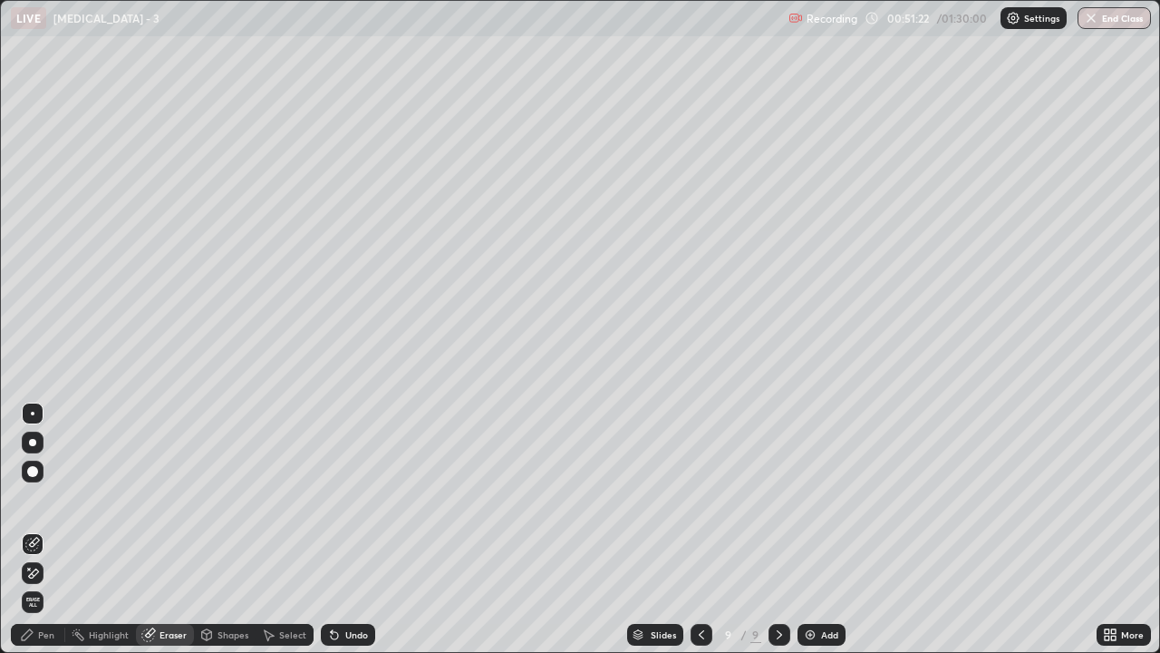
click at [40, 482] on div "Pen" at bounding box center [46, 634] width 16 height 9
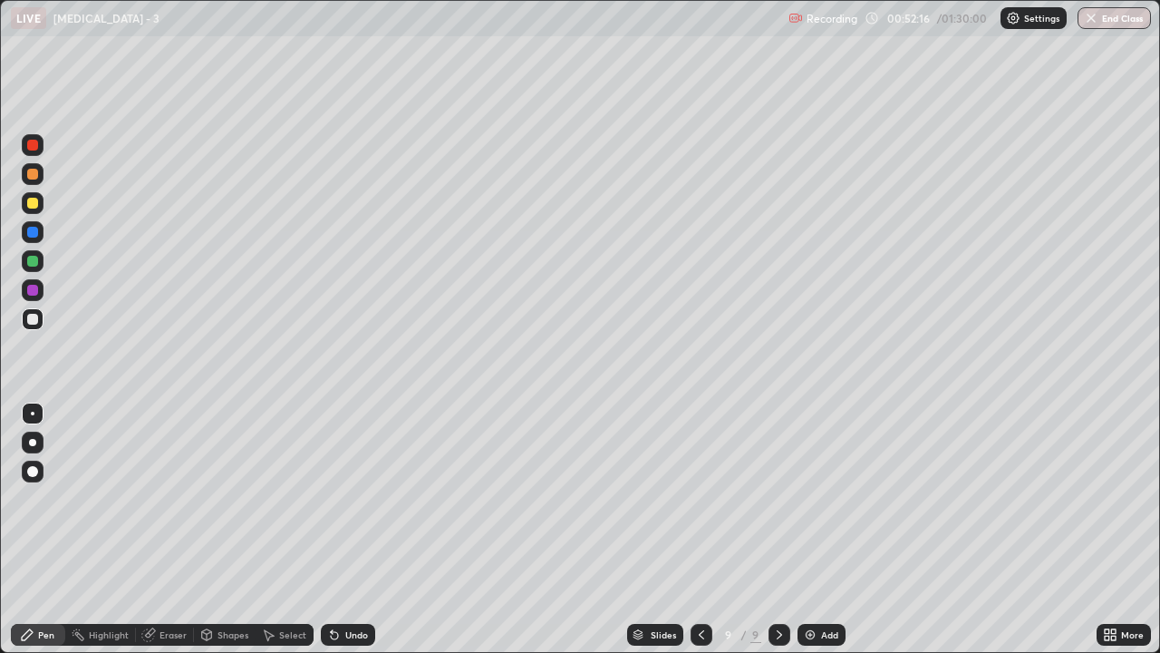
click at [177, 482] on div "Eraser" at bounding box center [173, 634] width 27 height 9
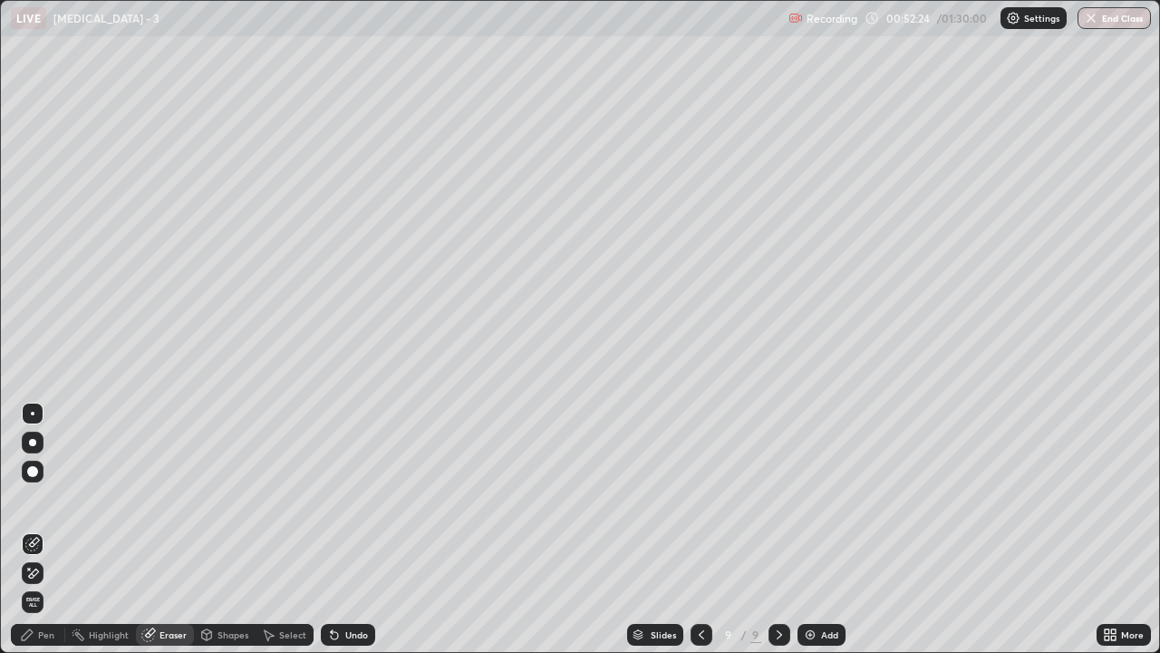
click at [57, 482] on div "Pen" at bounding box center [38, 635] width 54 height 22
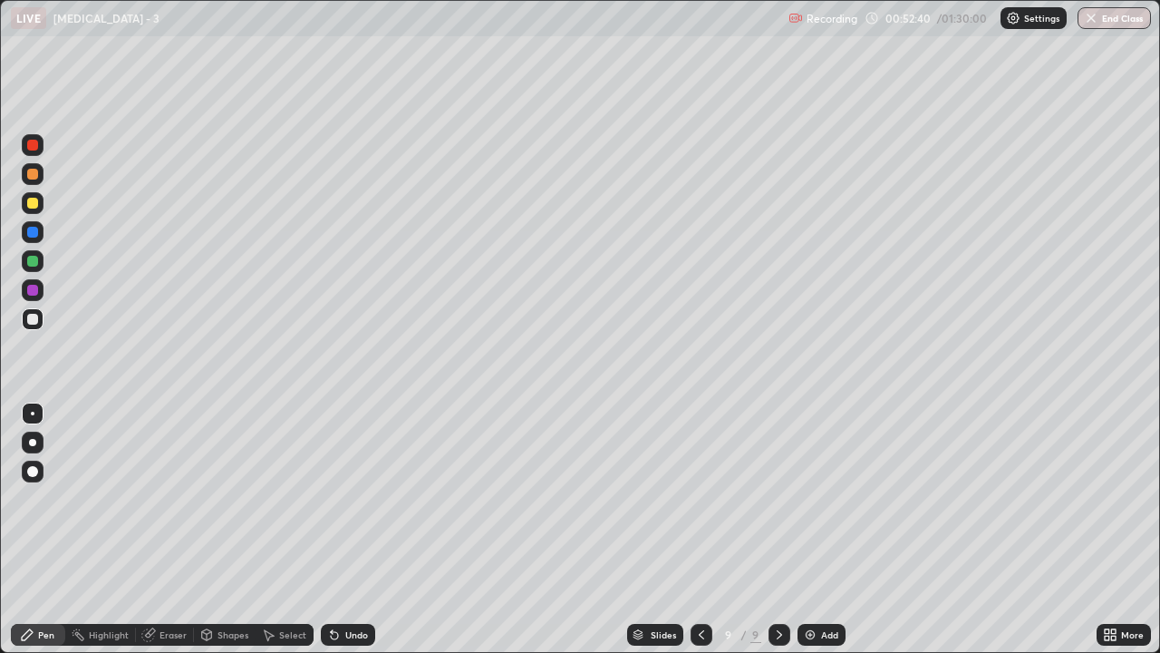
click at [177, 482] on div "Eraser" at bounding box center [173, 634] width 27 height 9
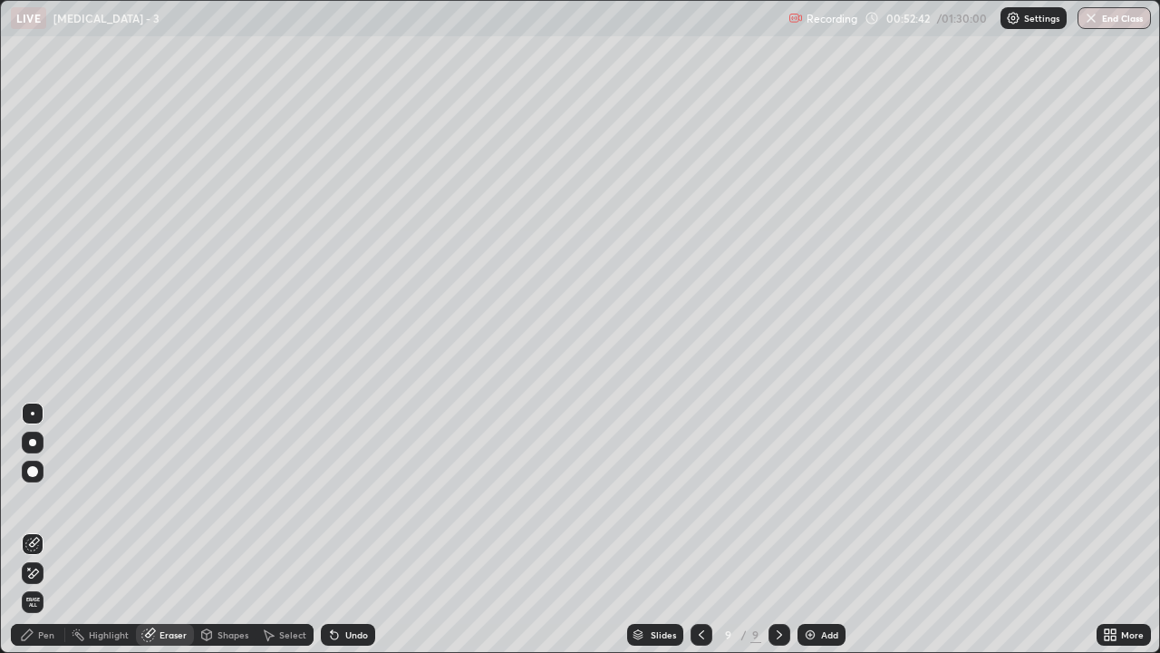
click at [53, 482] on div "Pen" at bounding box center [46, 634] width 16 height 9
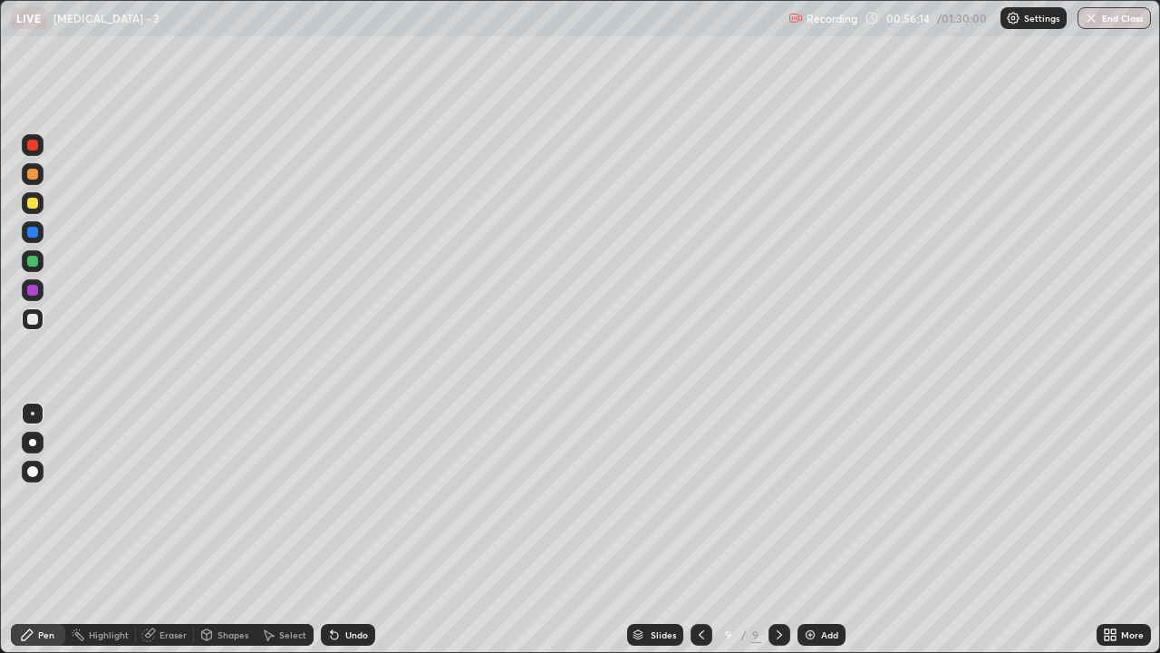
click at [178, 482] on div "Eraser" at bounding box center [173, 634] width 27 height 9
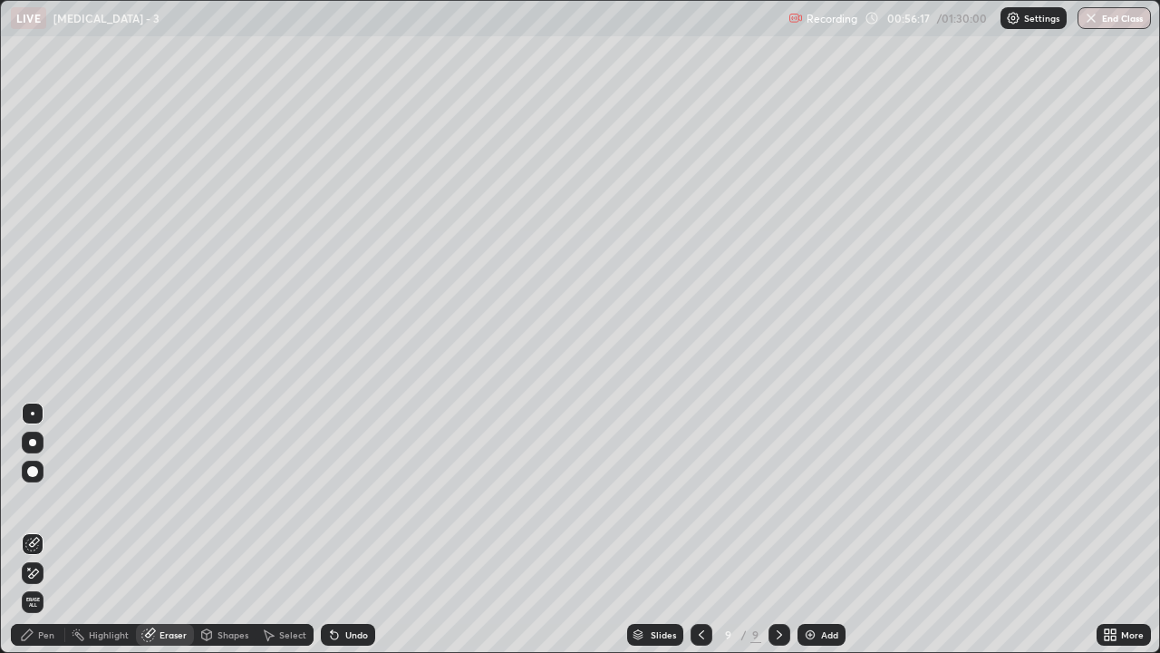
click at [44, 482] on div "Pen" at bounding box center [46, 634] width 16 height 9
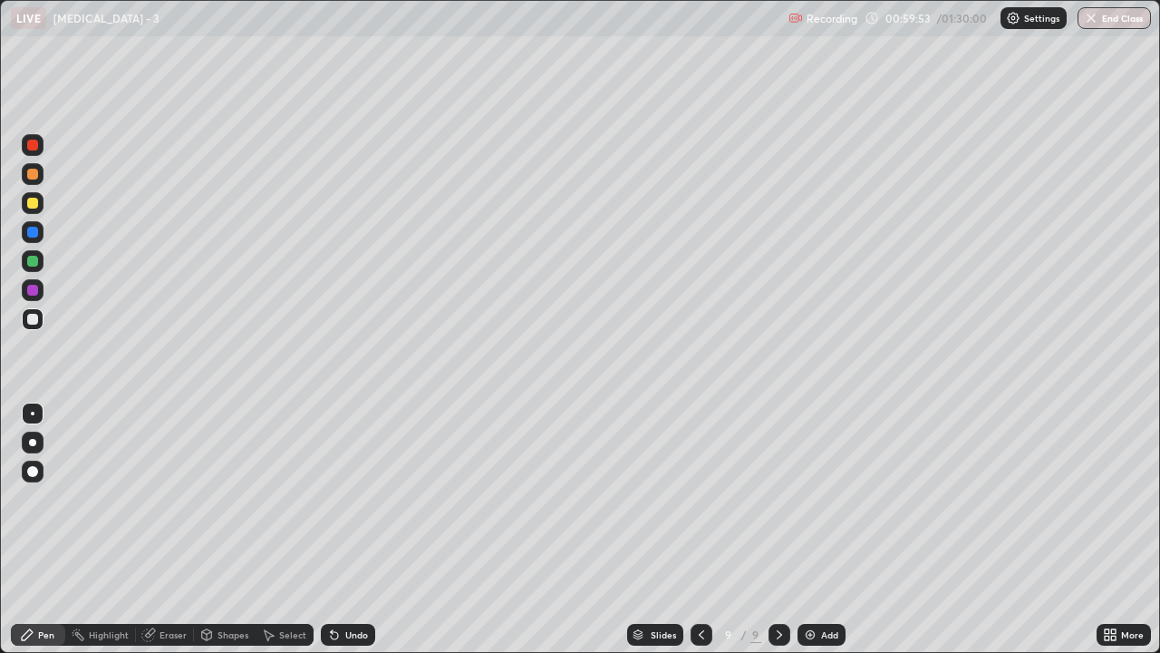
click at [832, 482] on div "Add" at bounding box center [822, 635] width 48 height 22
click at [172, 482] on div "Eraser" at bounding box center [173, 634] width 27 height 9
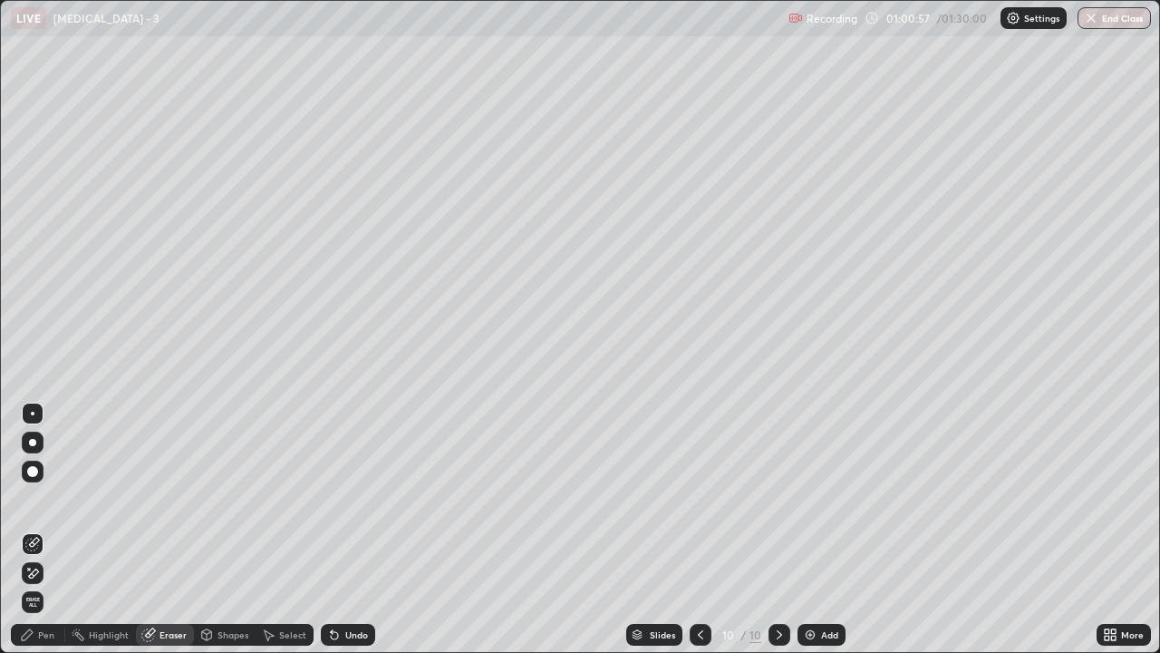
click at [48, 482] on div "Pen" at bounding box center [46, 634] width 16 height 9
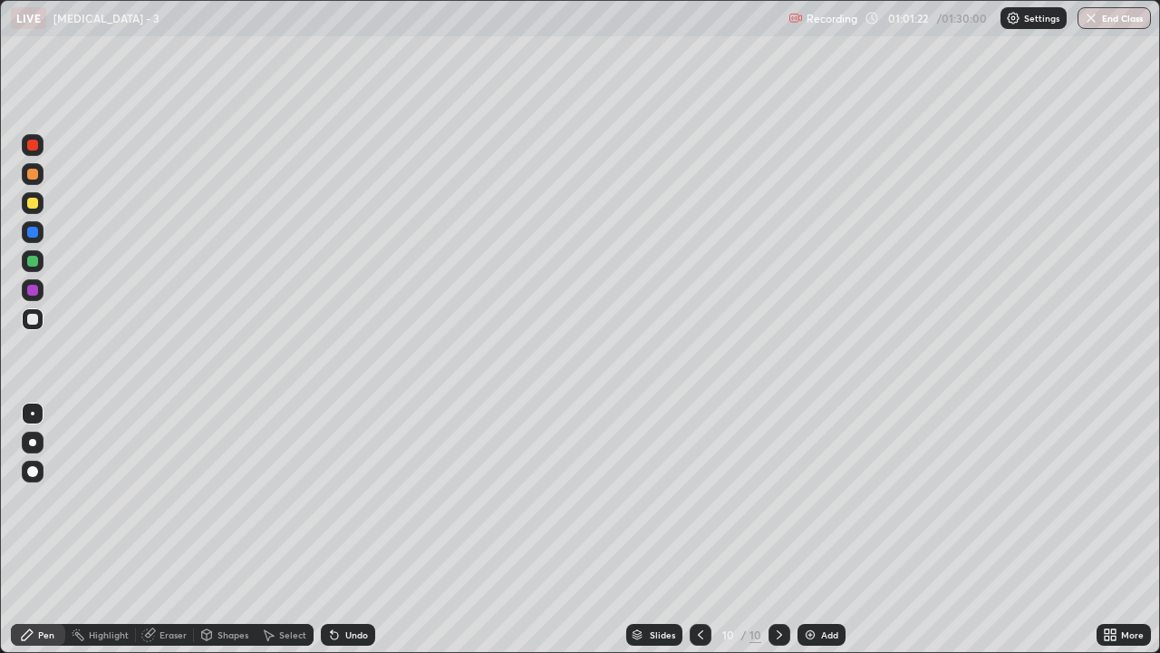
click at [166, 482] on div "Eraser" at bounding box center [165, 635] width 58 height 22
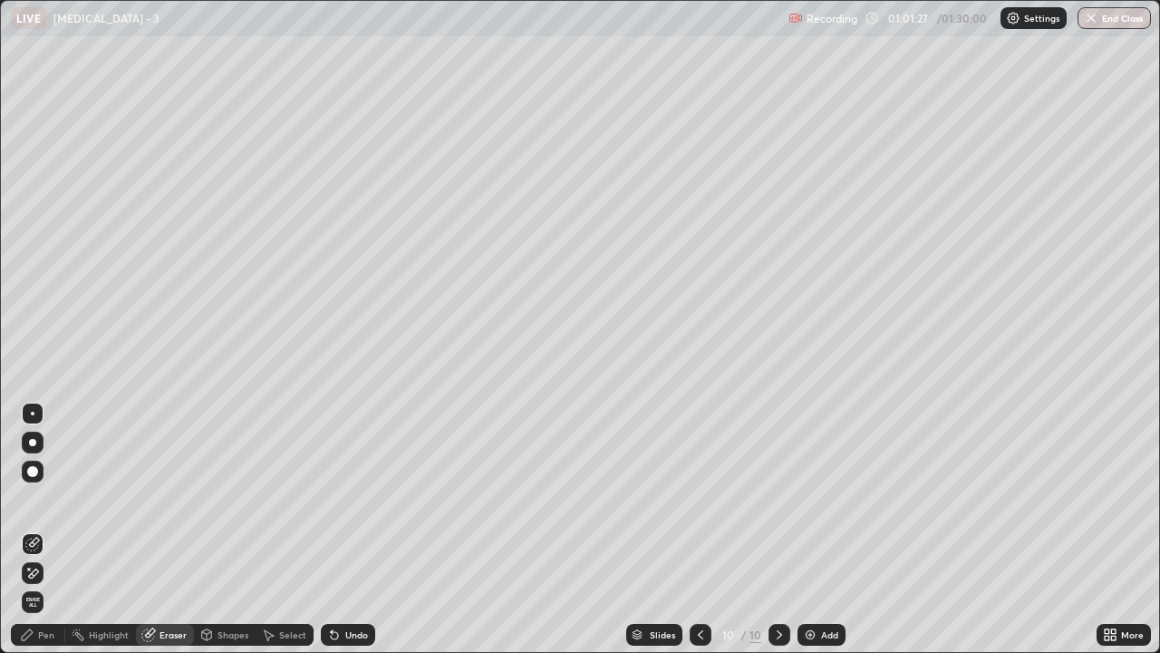
click at [54, 482] on div "Pen" at bounding box center [38, 635] width 54 height 22
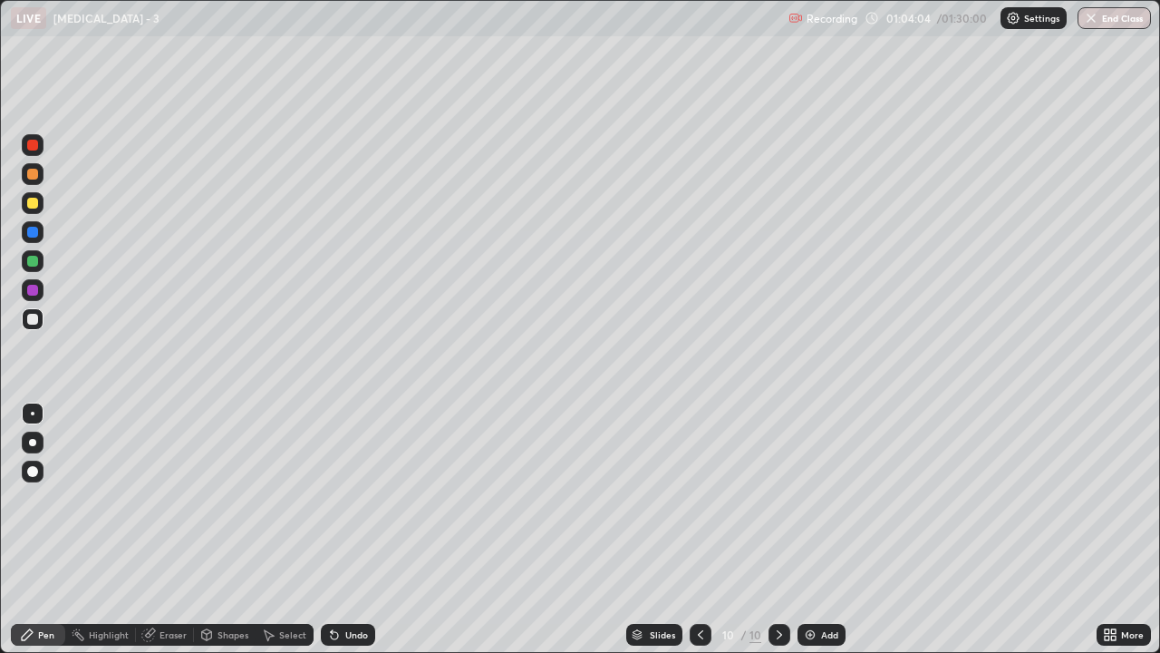
click at [820, 482] on div "Add" at bounding box center [822, 635] width 48 height 22
click at [698, 482] on icon at bounding box center [701, 634] width 15 height 15
click at [684, 482] on div "Slides 10 / 11 Add" at bounding box center [735, 634] width 721 height 36
click at [694, 482] on icon at bounding box center [701, 634] width 15 height 15
click at [777, 482] on icon at bounding box center [779, 634] width 15 height 15
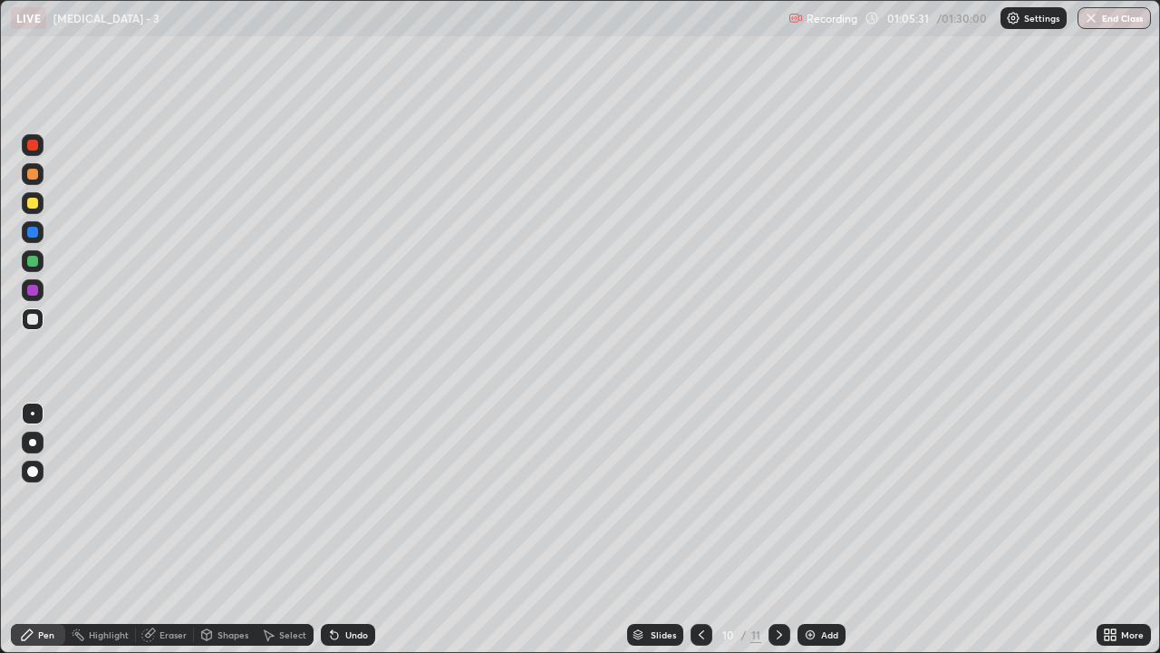
click at [777, 482] on icon at bounding box center [779, 634] width 15 height 15
click at [698, 482] on icon at bounding box center [701, 634] width 15 height 15
click at [699, 482] on icon at bounding box center [701, 634] width 5 height 9
click at [695, 482] on div at bounding box center [702, 634] width 22 height 36
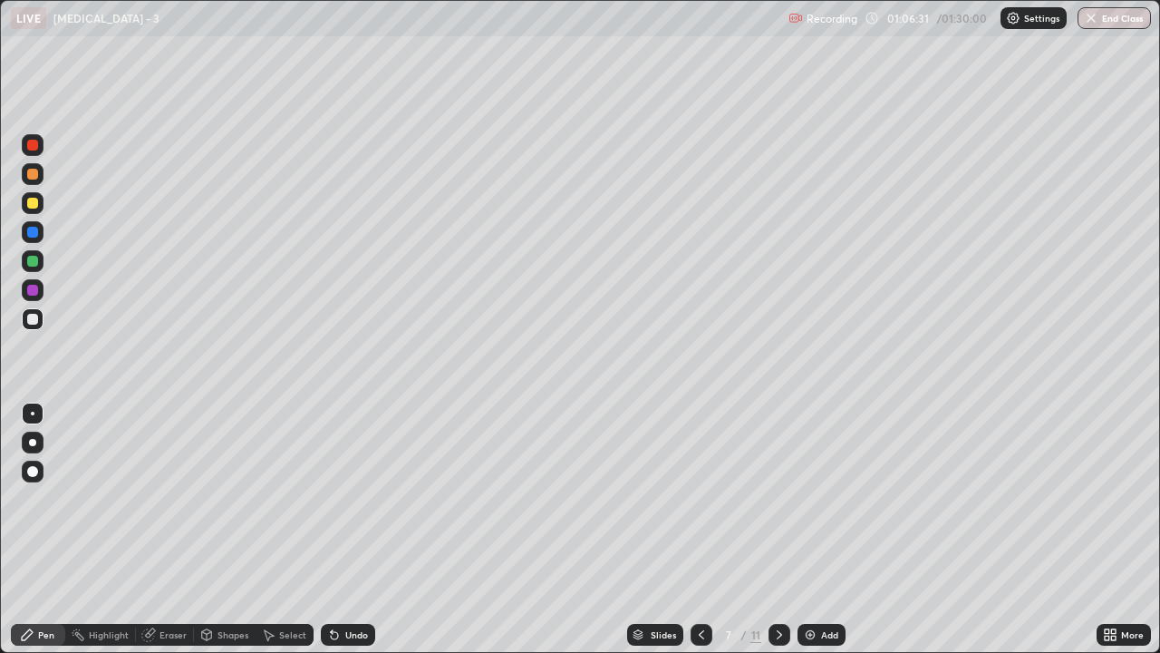
click at [778, 482] on icon at bounding box center [779, 634] width 15 height 15
click at [772, 482] on icon at bounding box center [779, 634] width 15 height 15
click at [769, 482] on div at bounding box center [780, 634] width 22 height 36
click at [822, 482] on div "Add" at bounding box center [822, 635] width 48 height 22
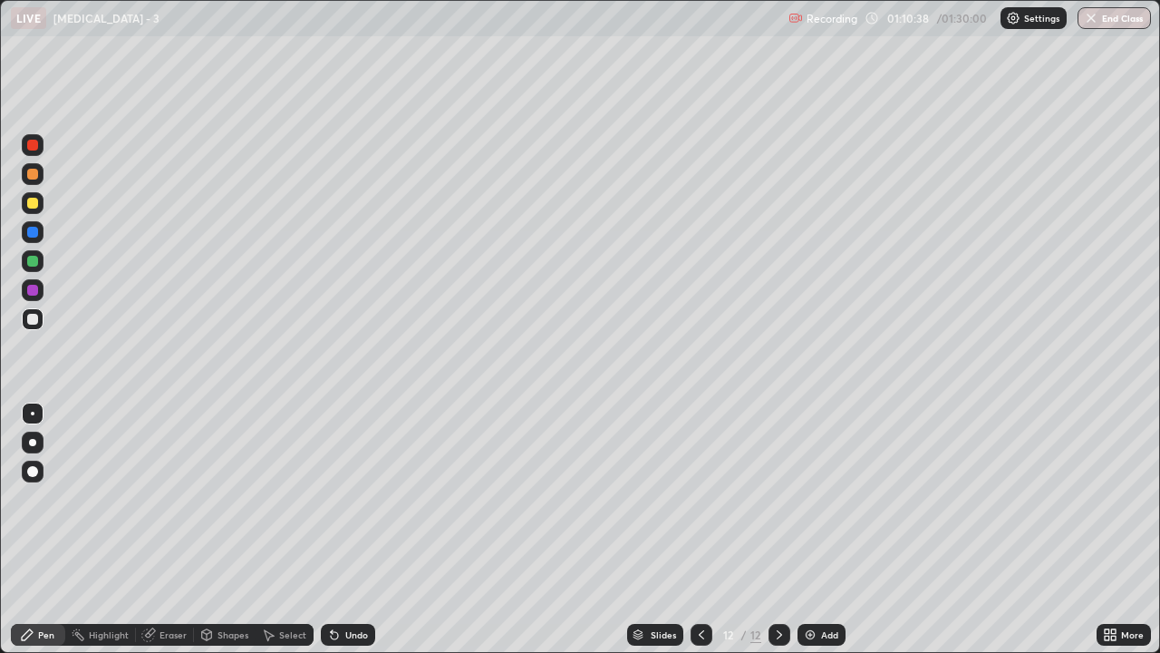
click at [172, 482] on div "Eraser" at bounding box center [173, 634] width 27 height 9
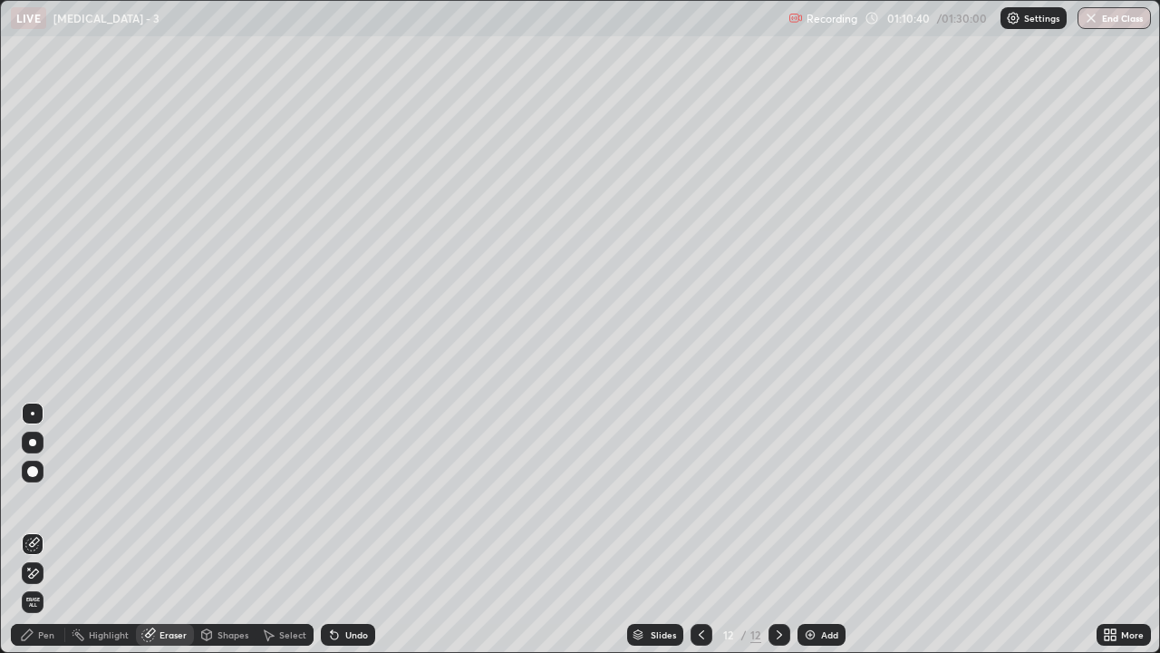
click at [52, 482] on div "Pen" at bounding box center [46, 634] width 16 height 9
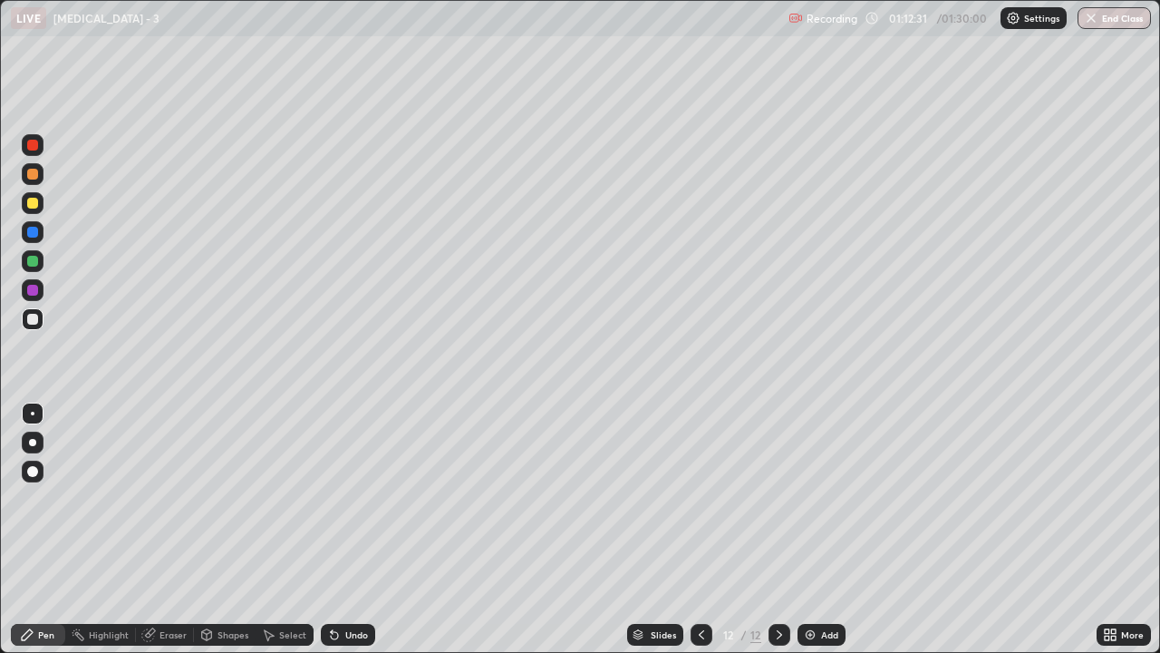
click at [160, 482] on div "Eraser" at bounding box center [173, 634] width 27 height 9
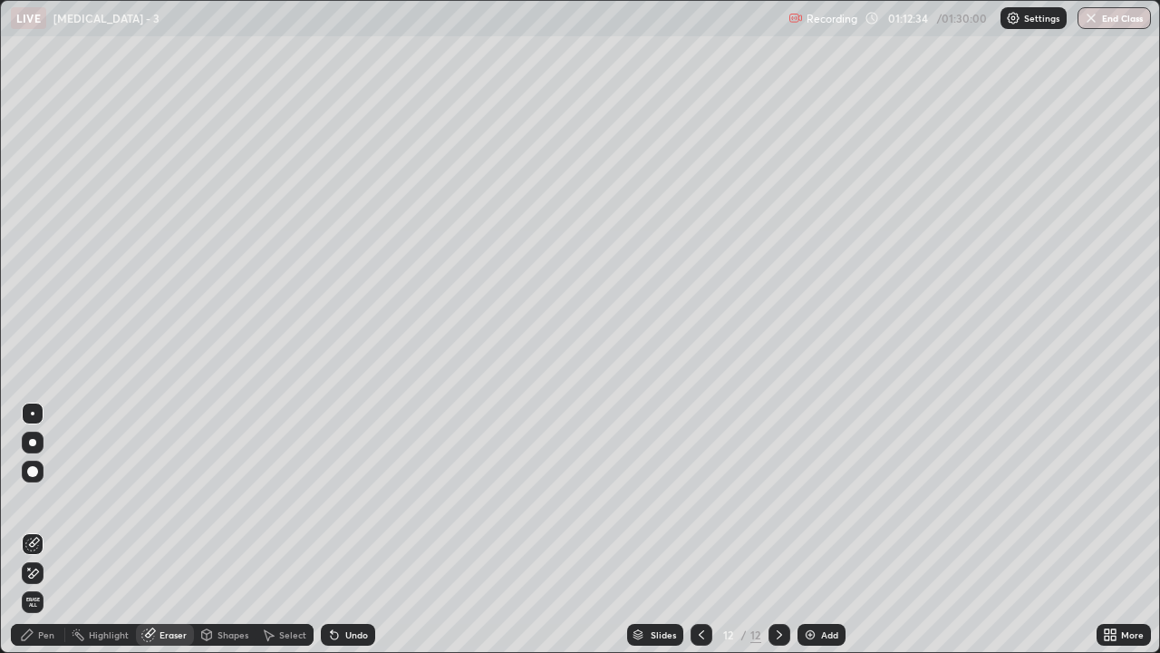
click at [48, 482] on div "Pen" at bounding box center [38, 635] width 54 height 22
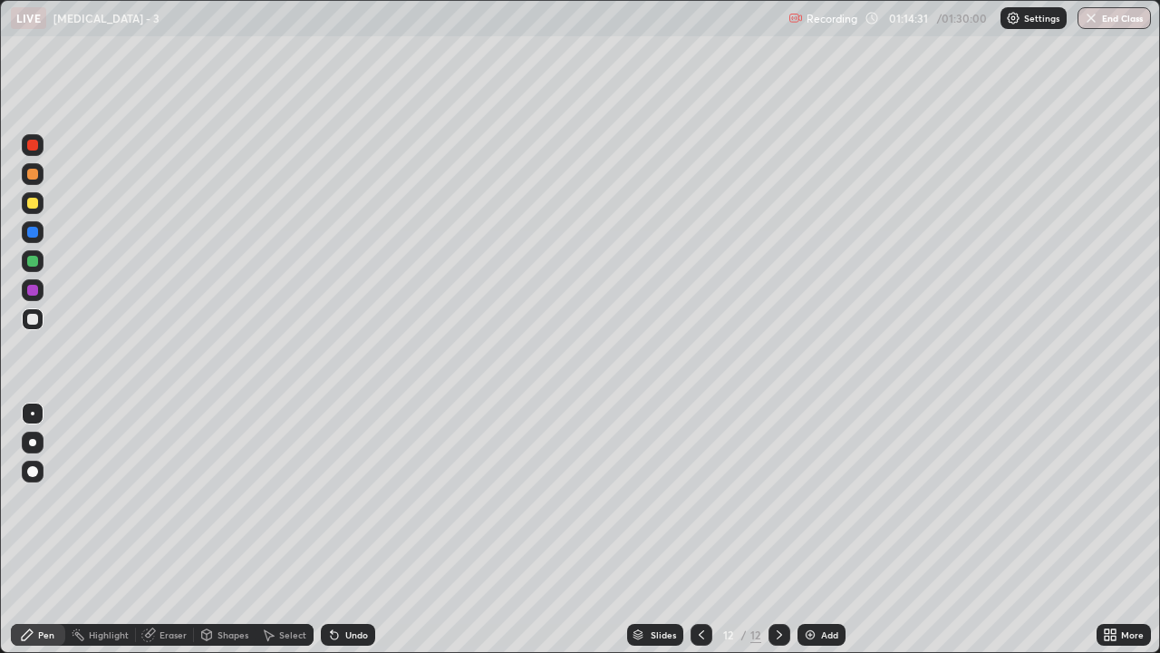
click at [826, 482] on div "Add" at bounding box center [822, 635] width 48 height 22
click at [174, 482] on div "Eraser" at bounding box center [173, 634] width 27 height 9
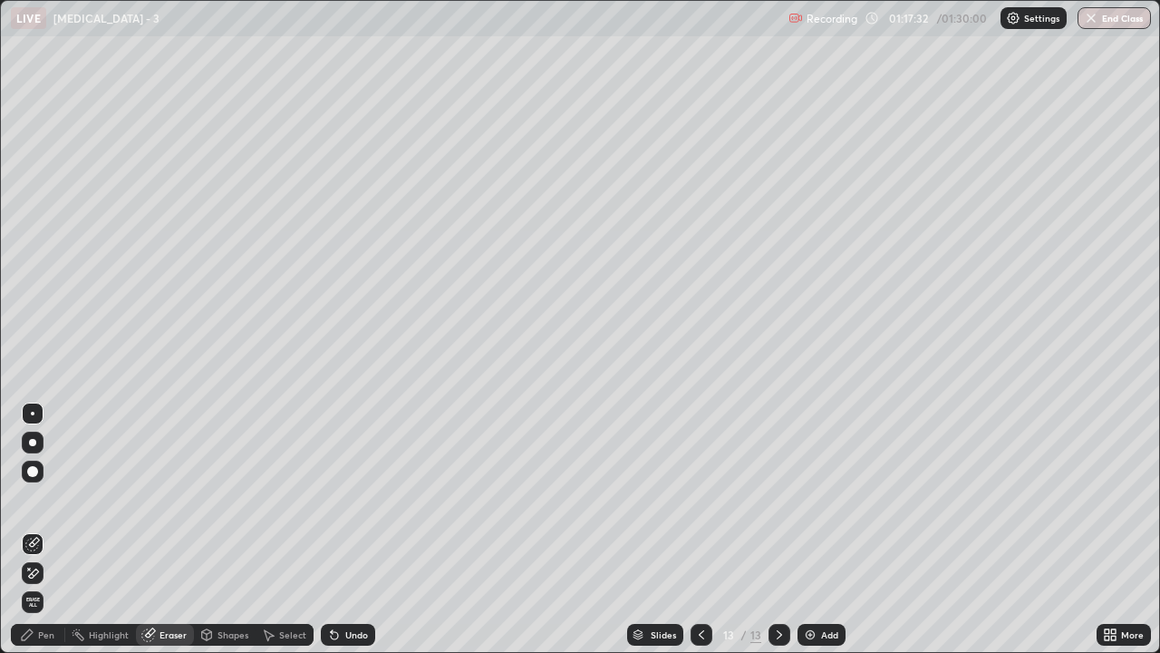
click at [44, 482] on div "Pen" at bounding box center [38, 635] width 54 height 22
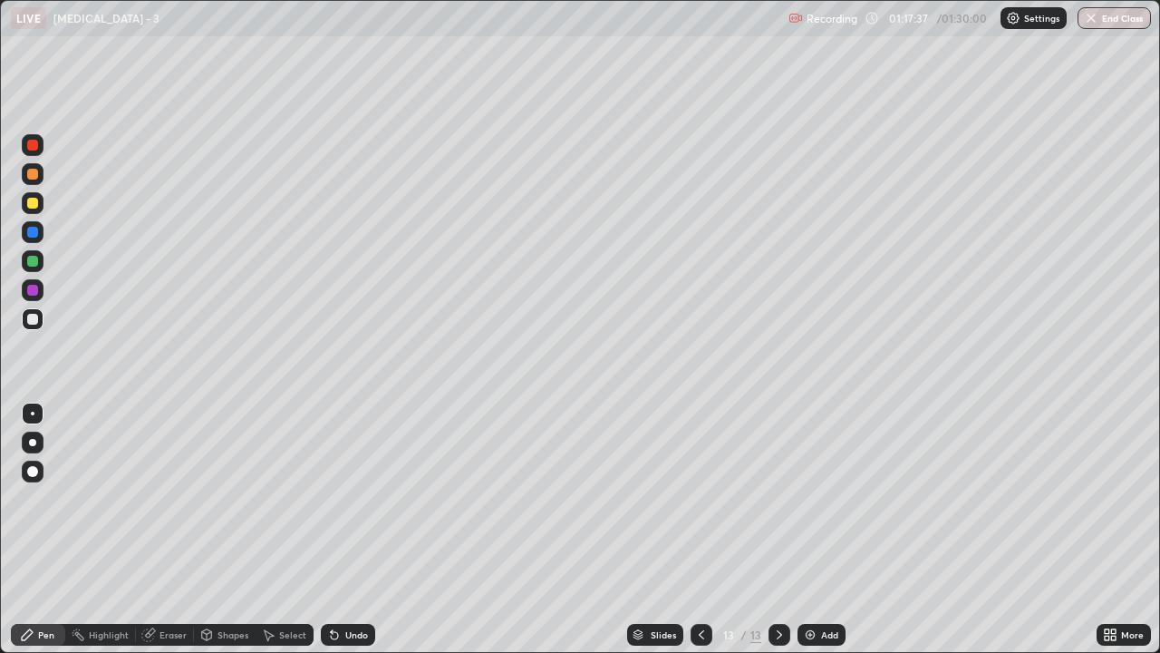
click at [43, 482] on div "Pen" at bounding box center [38, 635] width 54 height 22
click at [170, 482] on div "Eraser" at bounding box center [173, 634] width 27 height 9
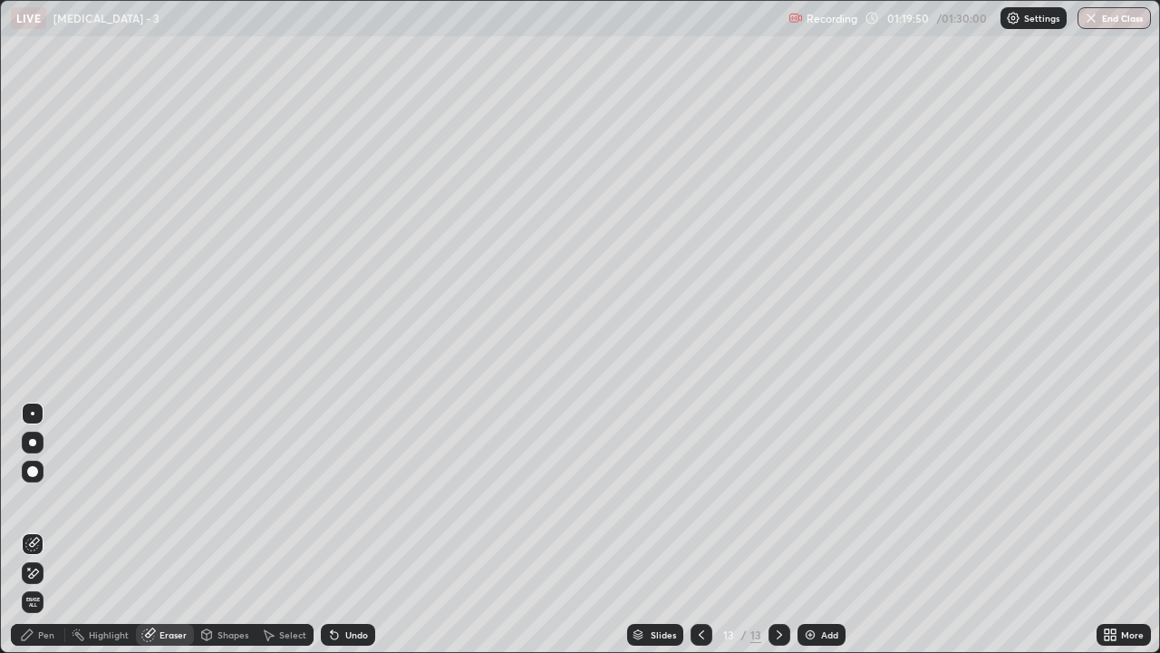
click at [42, 482] on div "Pen" at bounding box center [38, 635] width 54 height 22
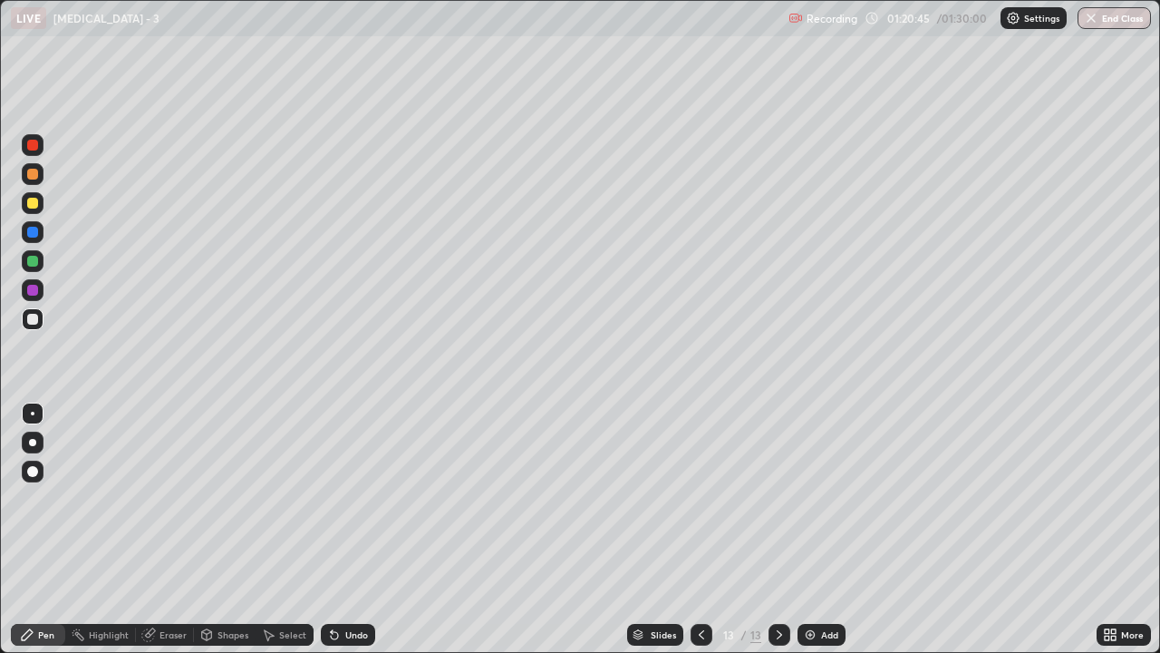
click at [828, 482] on div "Add" at bounding box center [822, 635] width 48 height 22
click at [699, 482] on icon at bounding box center [701, 634] width 5 height 9
click at [702, 482] on icon at bounding box center [701, 634] width 15 height 15
click at [700, 482] on icon at bounding box center [701, 634] width 15 height 15
click at [708, 482] on div at bounding box center [702, 635] width 22 height 22
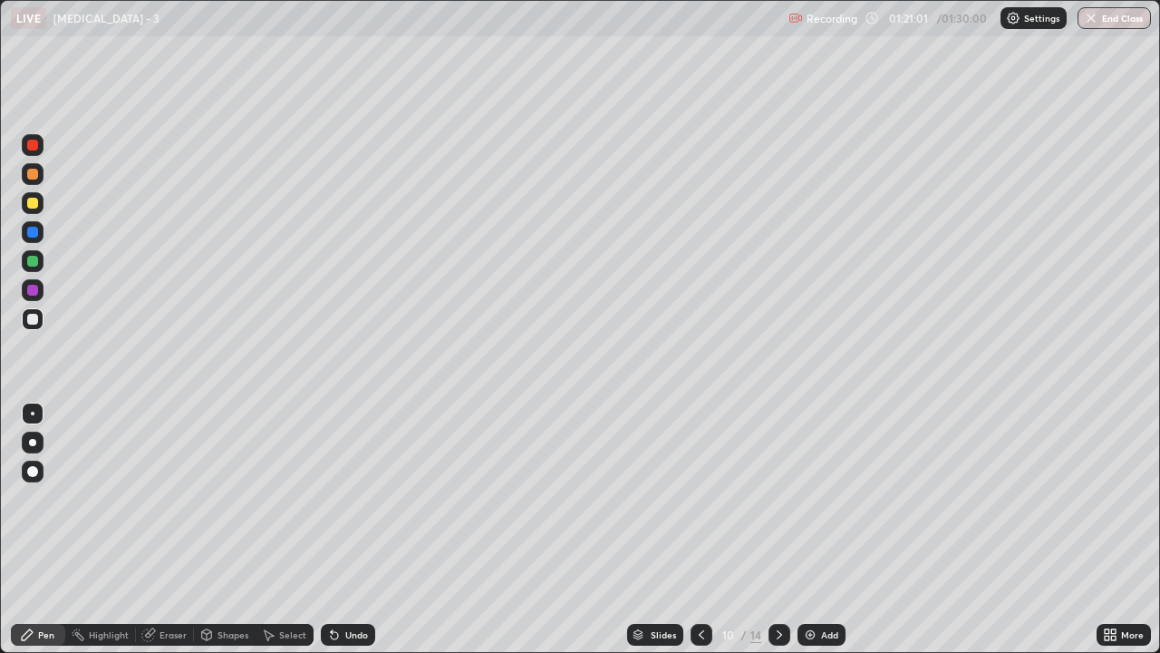
click at [706, 482] on icon at bounding box center [701, 634] width 15 height 15
click at [712, 482] on div "9 / 14" at bounding box center [741, 634] width 100 height 36
click at [713, 482] on div "9 / 14" at bounding box center [741, 634] width 100 height 36
click at [715, 482] on div "9 / 14" at bounding box center [741, 634] width 100 height 36
click at [704, 482] on icon at bounding box center [701, 634] width 15 height 15
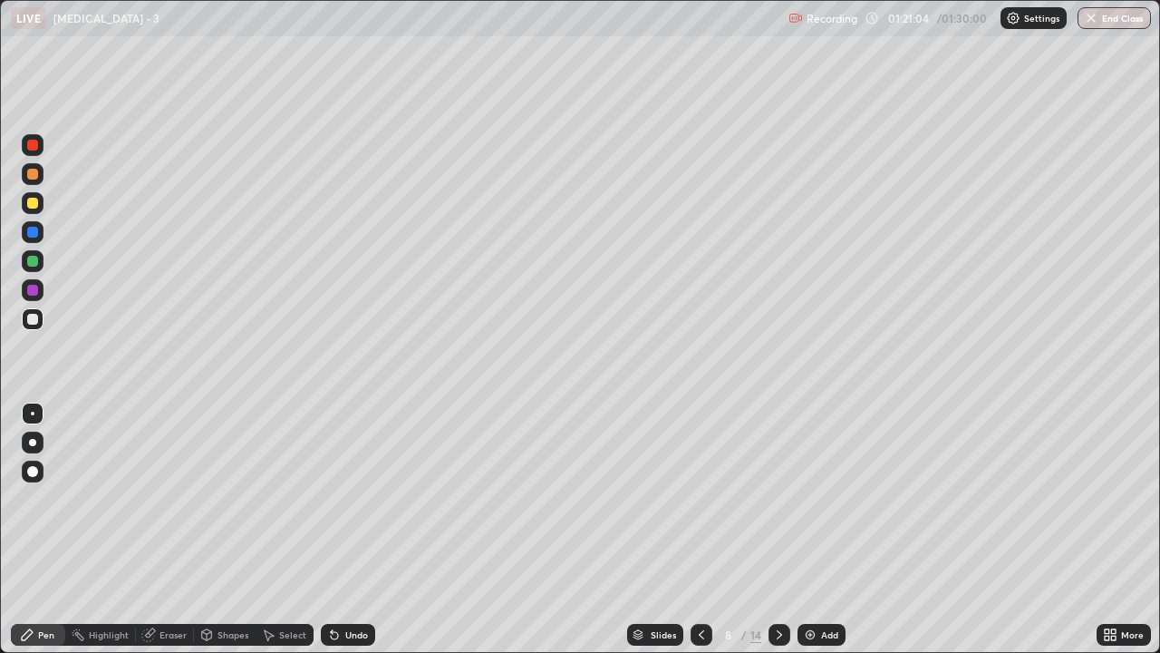
click at [697, 482] on icon at bounding box center [701, 634] width 15 height 15
click at [695, 482] on icon at bounding box center [701, 634] width 15 height 15
click at [703, 482] on icon at bounding box center [701, 634] width 15 height 15
click at [706, 482] on div at bounding box center [702, 635] width 22 height 22
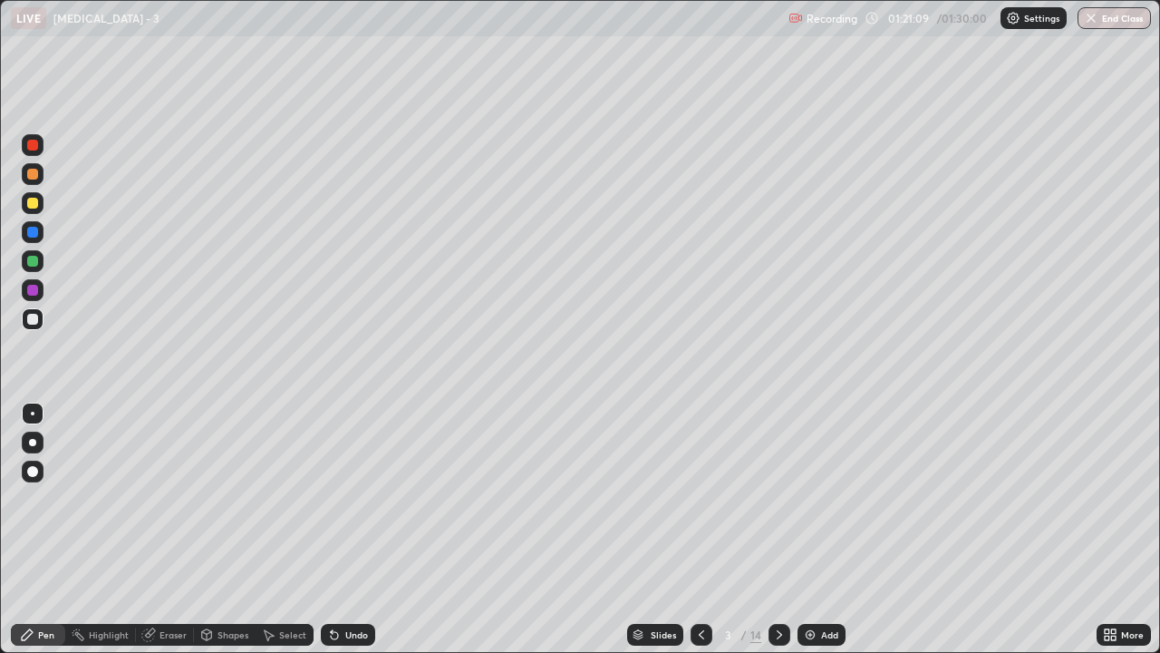
click at [705, 482] on div at bounding box center [702, 634] width 22 height 36
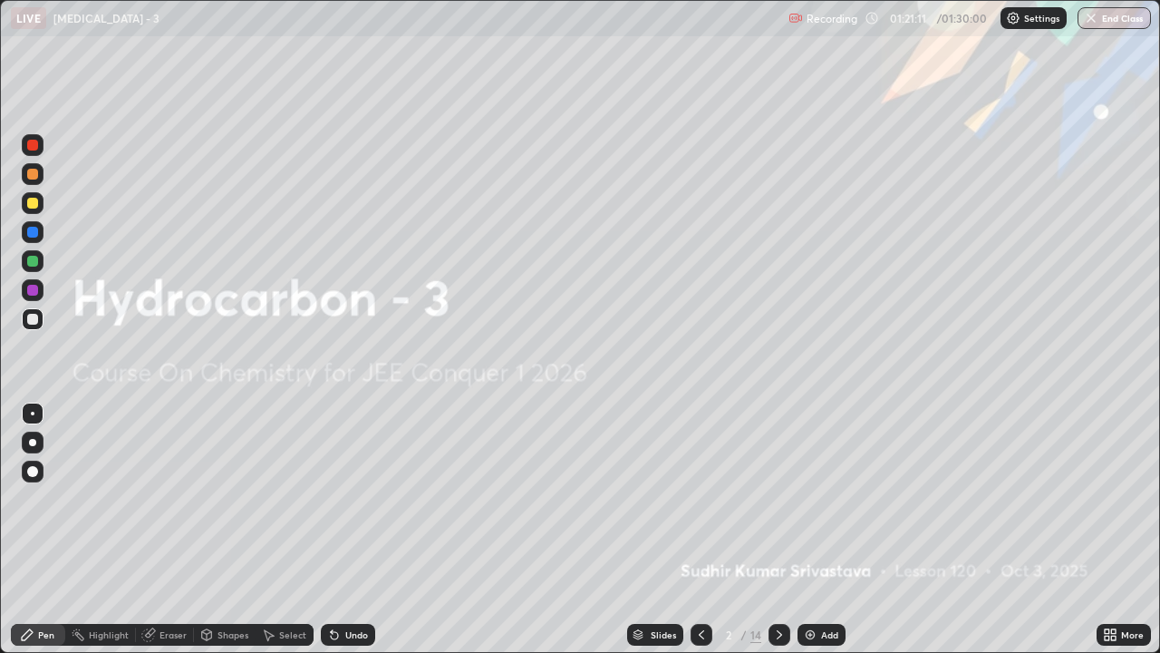
click at [778, 482] on icon at bounding box center [779, 634] width 15 height 15
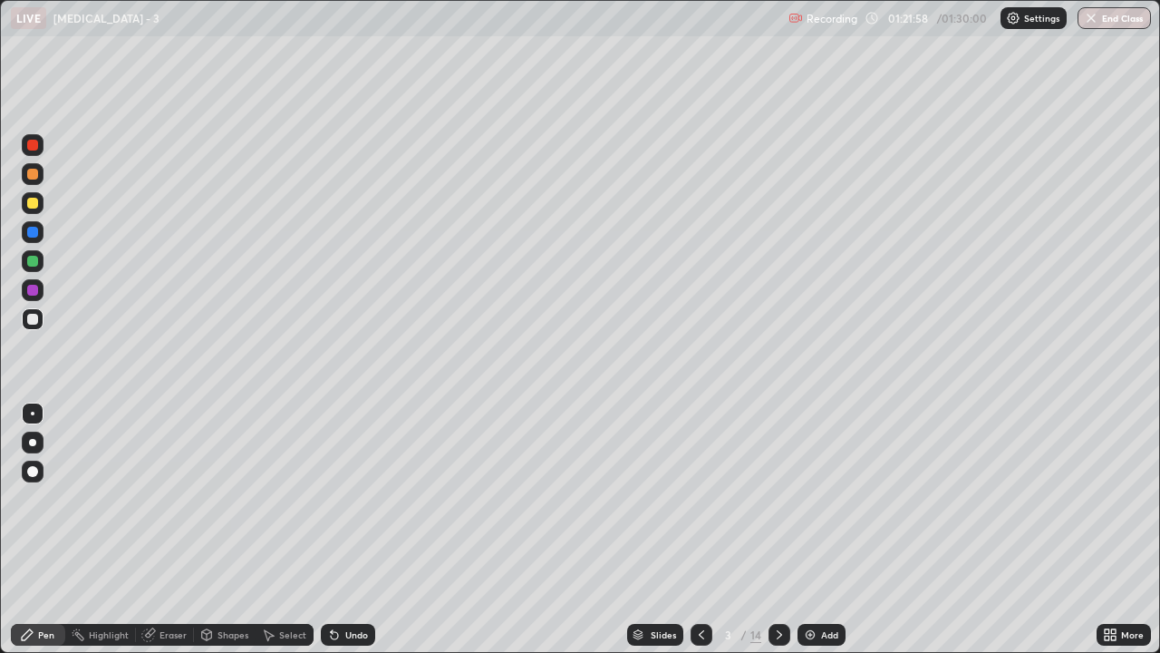
click at [175, 482] on div "Eraser" at bounding box center [173, 634] width 27 height 9
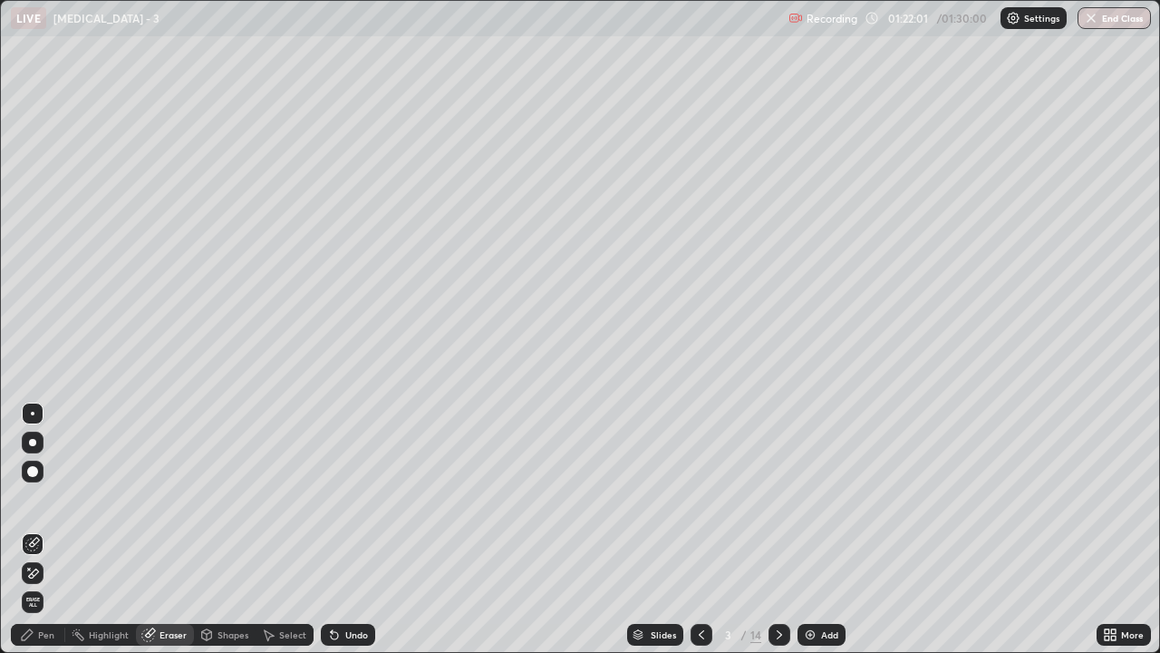
click at [48, 482] on div "Pen" at bounding box center [46, 634] width 16 height 9
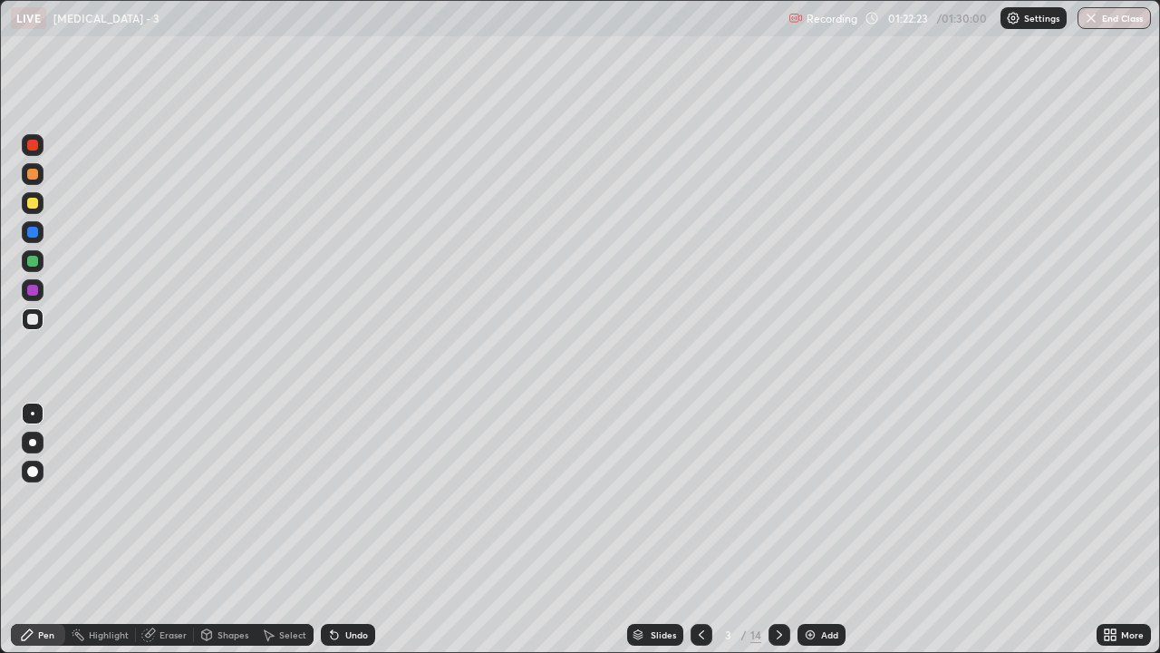
click at [166, 482] on div "Eraser" at bounding box center [173, 634] width 27 height 9
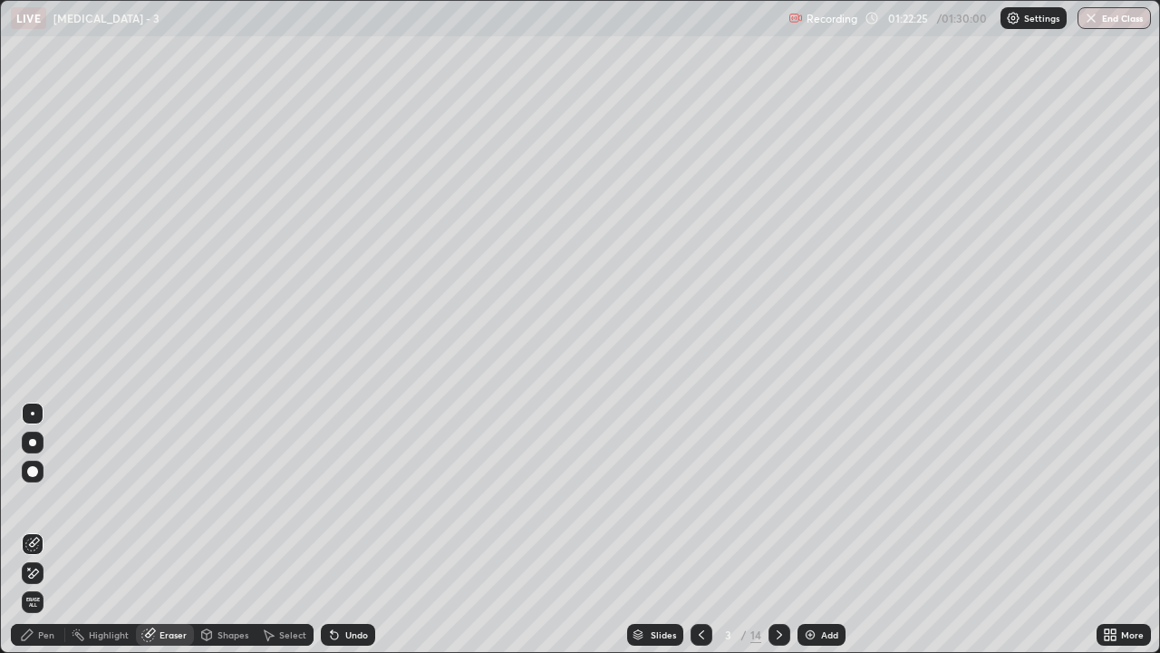
click at [52, 482] on div "Pen" at bounding box center [46, 634] width 16 height 9
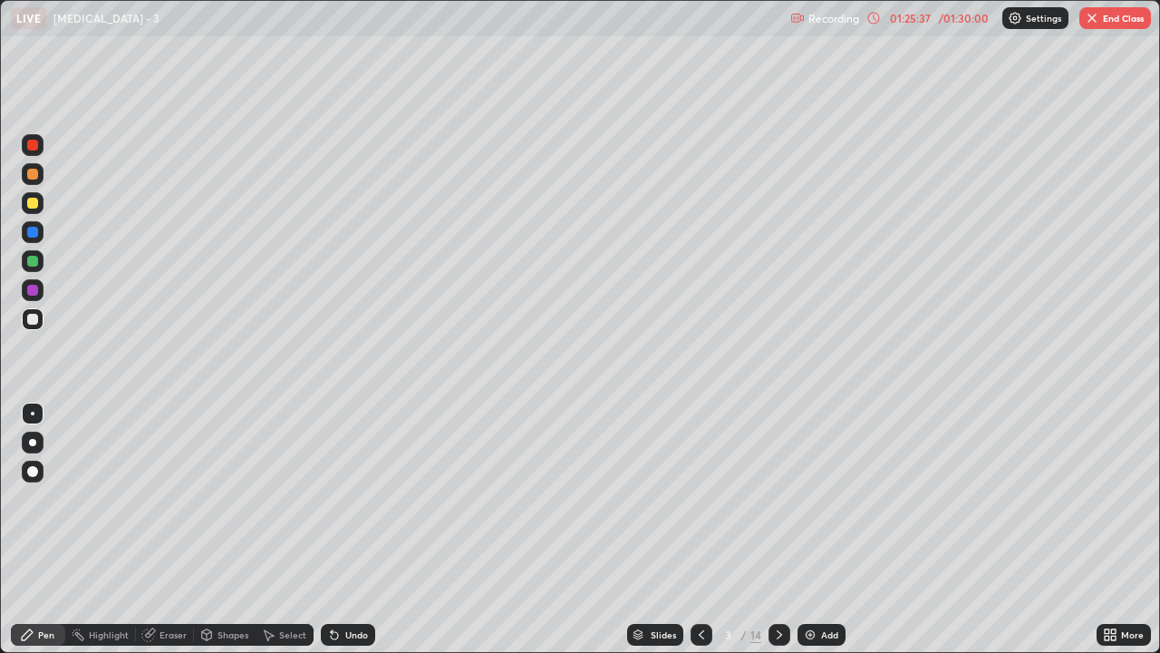
click at [778, 482] on icon at bounding box center [779, 634] width 15 height 15
click at [779, 482] on icon at bounding box center [779, 634] width 15 height 15
click at [777, 482] on div at bounding box center [780, 635] width 22 height 22
click at [779, 482] on div at bounding box center [780, 635] width 22 height 22
click at [779, 482] on icon at bounding box center [779, 634] width 15 height 15
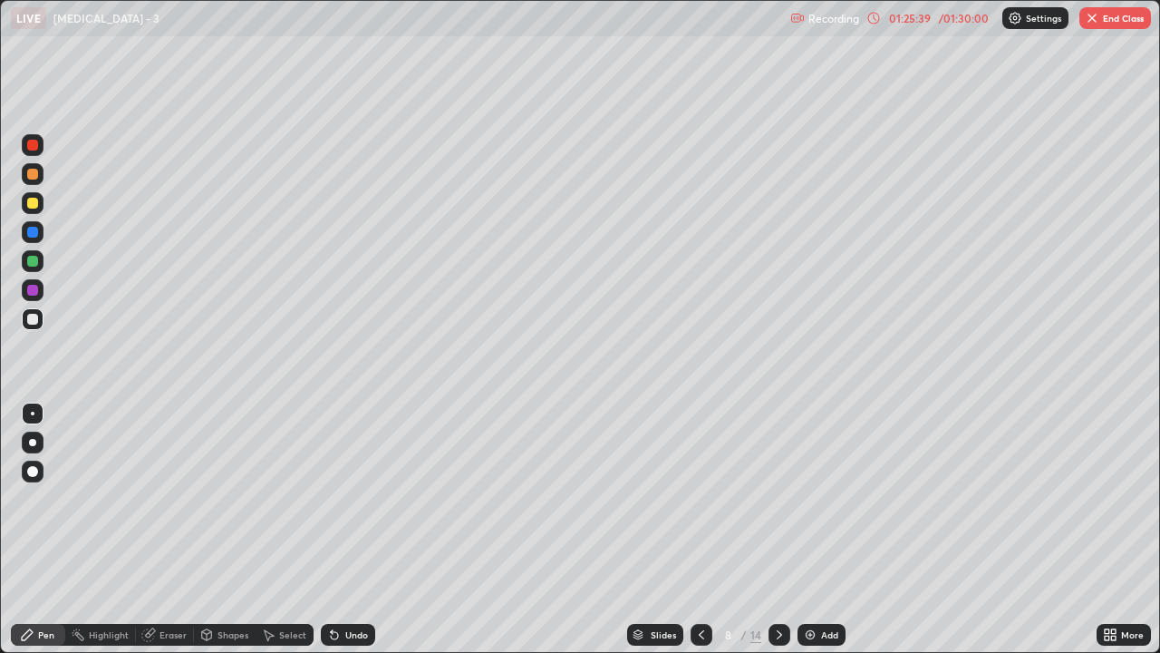
click at [779, 482] on icon at bounding box center [779, 634] width 15 height 15
click at [777, 482] on div at bounding box center [780, 635] width 22 height 22
click at [782, 482] on div at bounding box center [780, 635] width 22 height 22
click at [781, 482] on div at bounding box center [780, 635] width 22 height 22
click at [779, 482] on div at bounding box center [780, 634] width 22 height 36
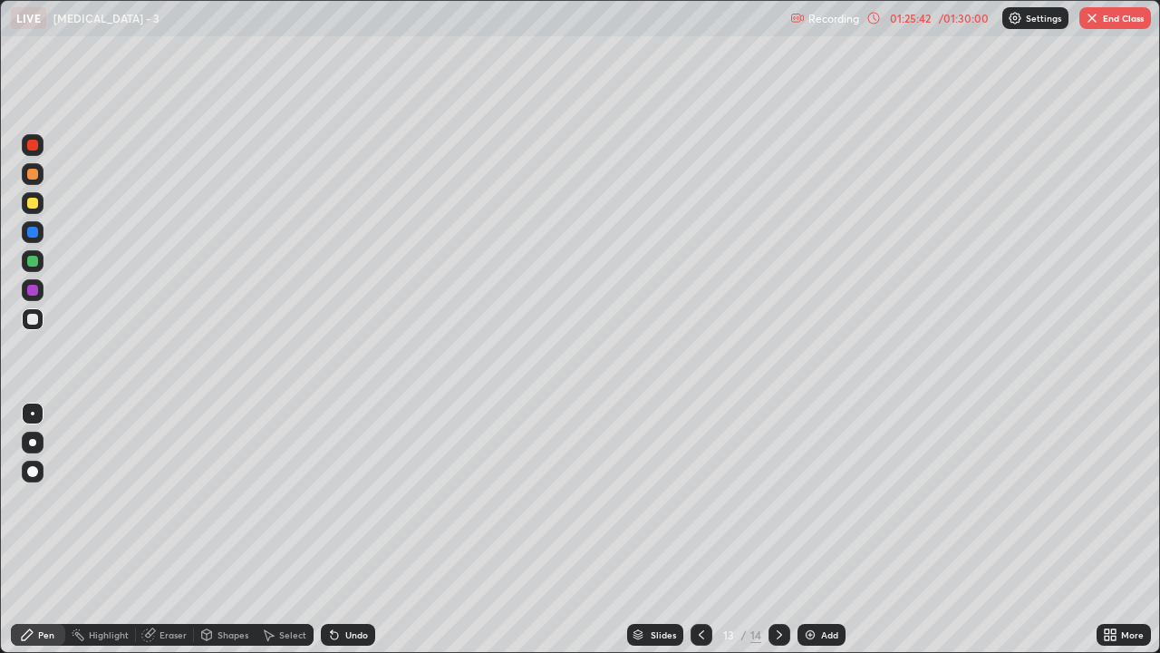
click at [779, 482] on div at bounding box center [780, 634] width 22 height 36
click at [777, 482] on div at bounding box center [780, 634] width 22 height 36
click at [181, 482] on div "Eraser" at bounding box center [173, 634] width 27 height 9
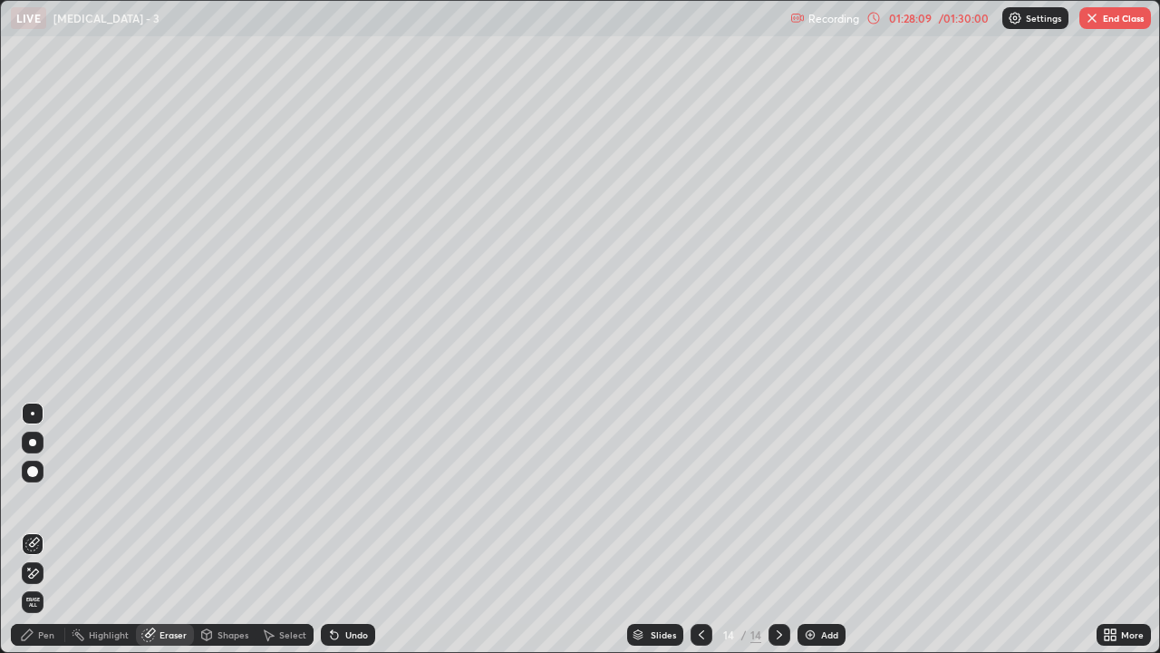
click at [58, 482] on div "Pen" at bounding box center [38, 635] width 54 height 22
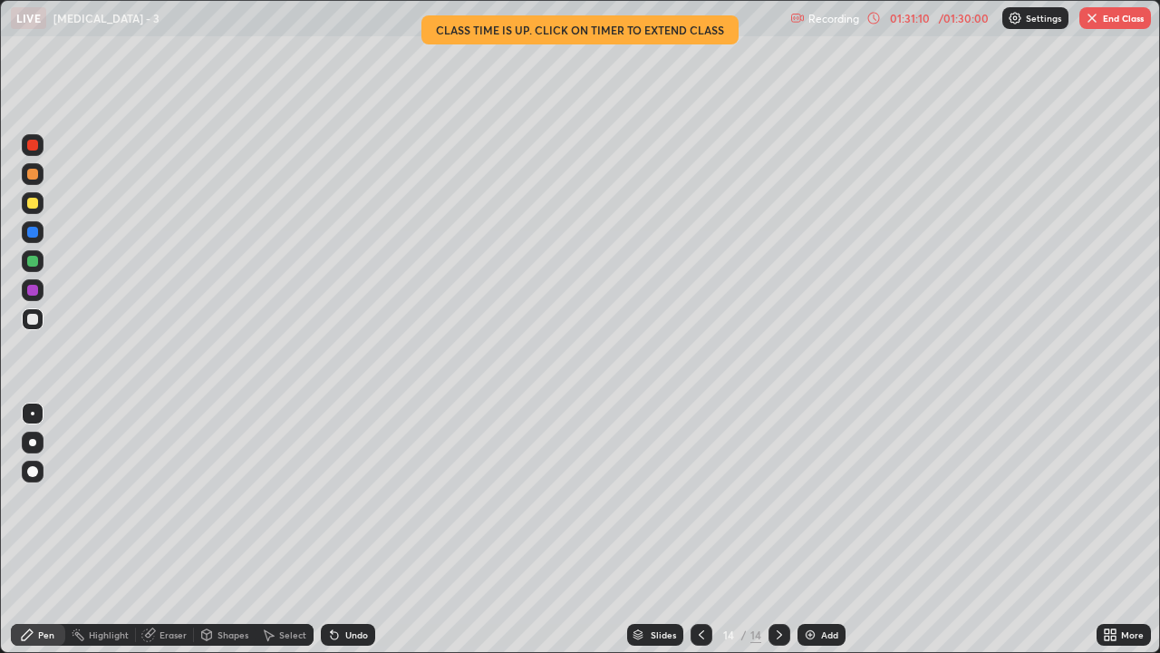
click at [825, 482] on div "Add" at bounding box center [829, 634] width 17 height 9
click at [181, 482] on div "Eraser" at bounding box center [173, 634] width 27 height 9
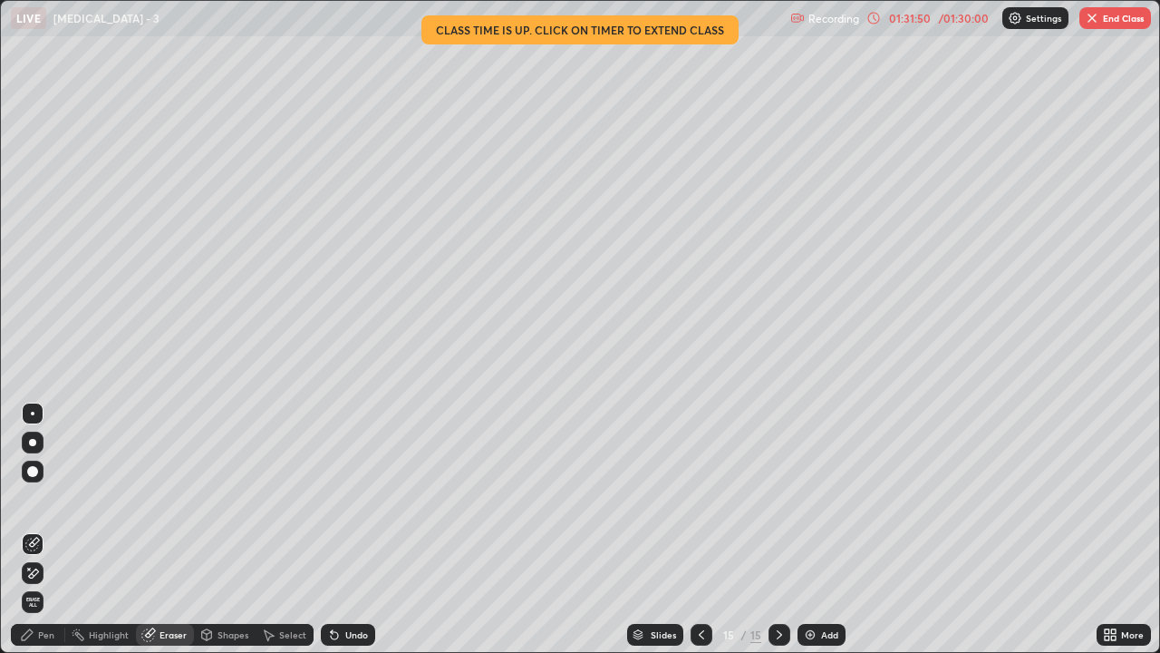
click at [57, 482] on div "Pen" at bounding box center [38, 635] width 54 height 22
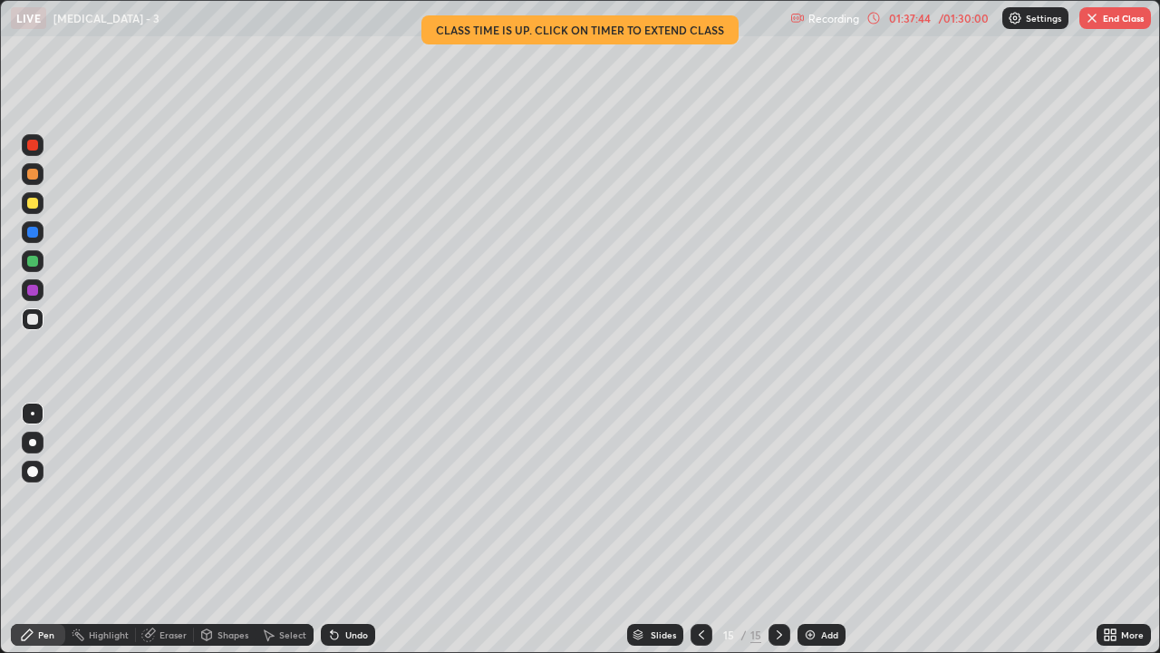
click at [828, 482] on div "Add" at bounding box center [829, 634] width 17 height 9
click at [177, 482] on div "Eraser" at bounding box center [173, 634] width 27 height 9
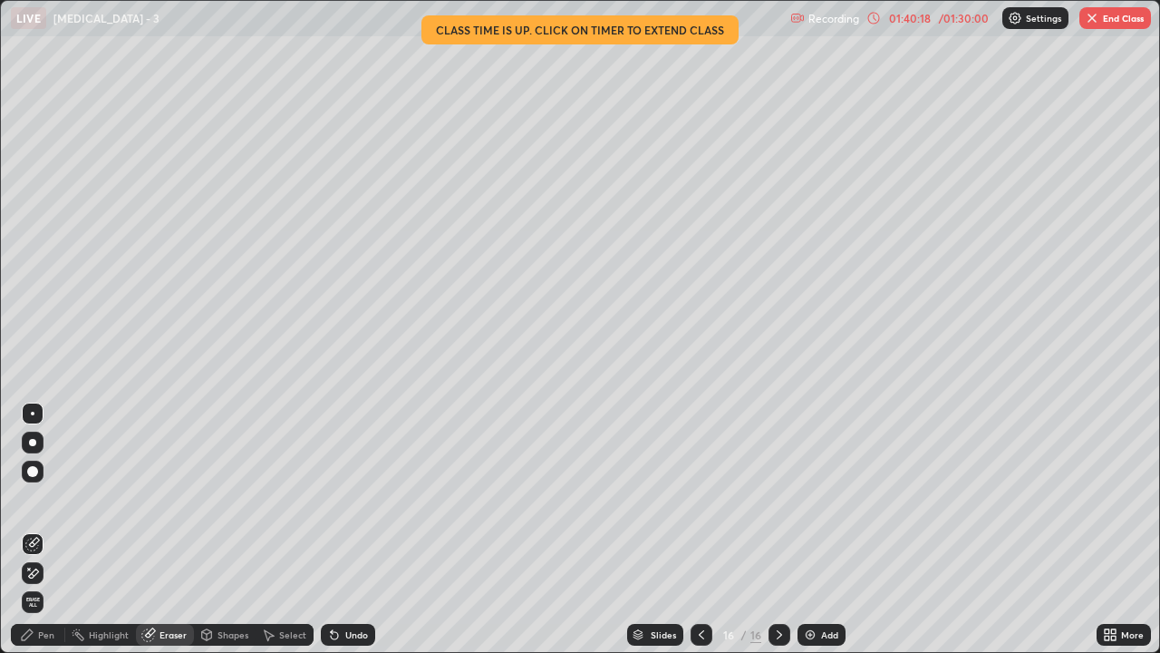
click at [47, 482] on div "Pen" at bounding box center [46, 634] width 16 height 9
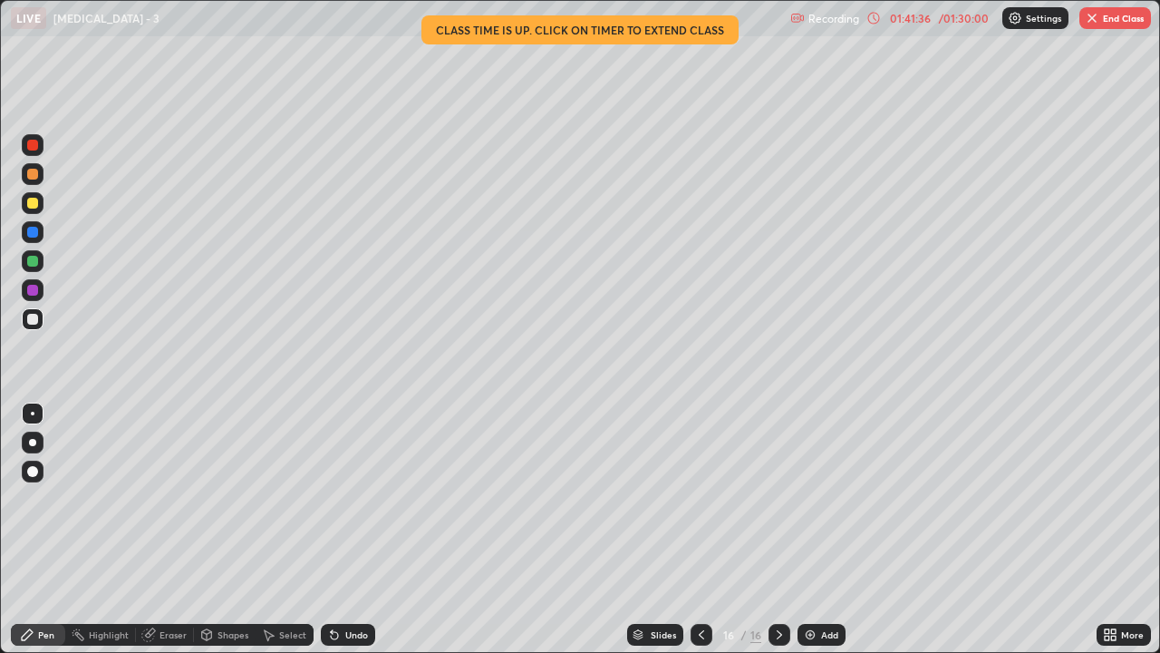
click at [1109, 20] on button "End Class" at bounding box center [1116, 18] width 72 height 22
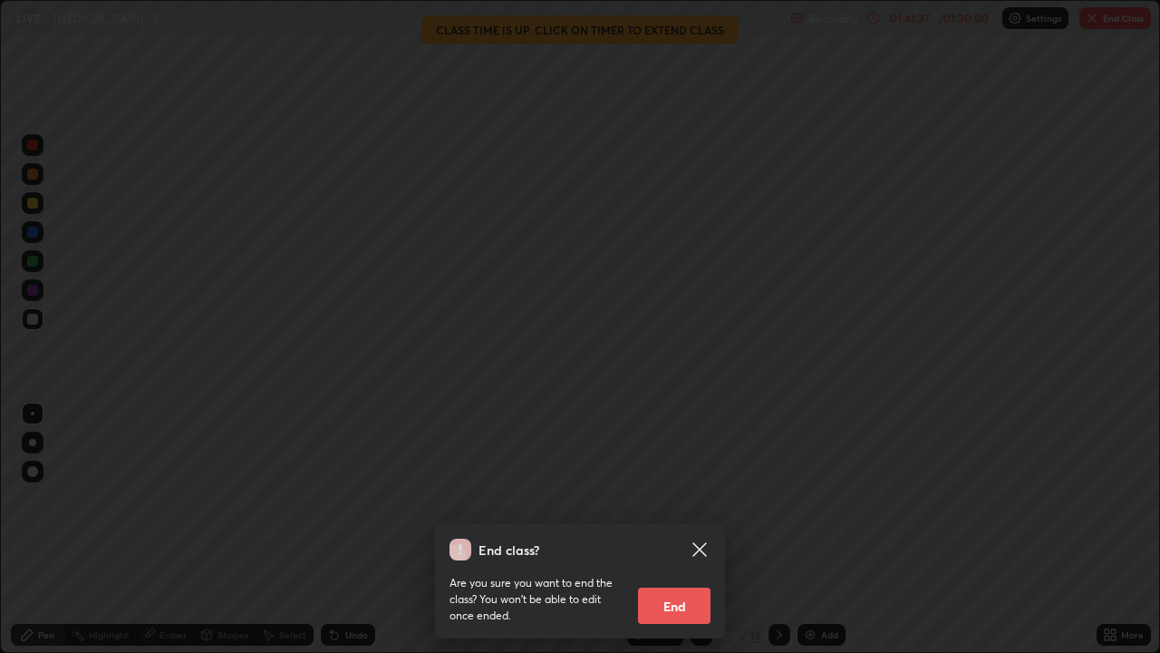
click at [661, 482] on button "End" at bounding box center [674, 605] width 73 height 36
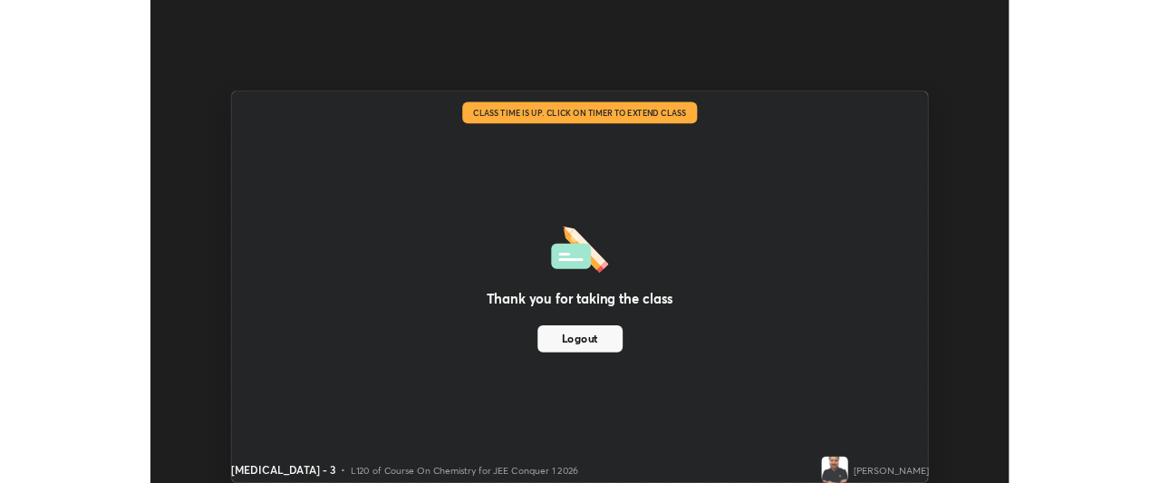
scroll to position [90155, 89478]
